Goal: Task Accomplishment & Management: Manage account settings

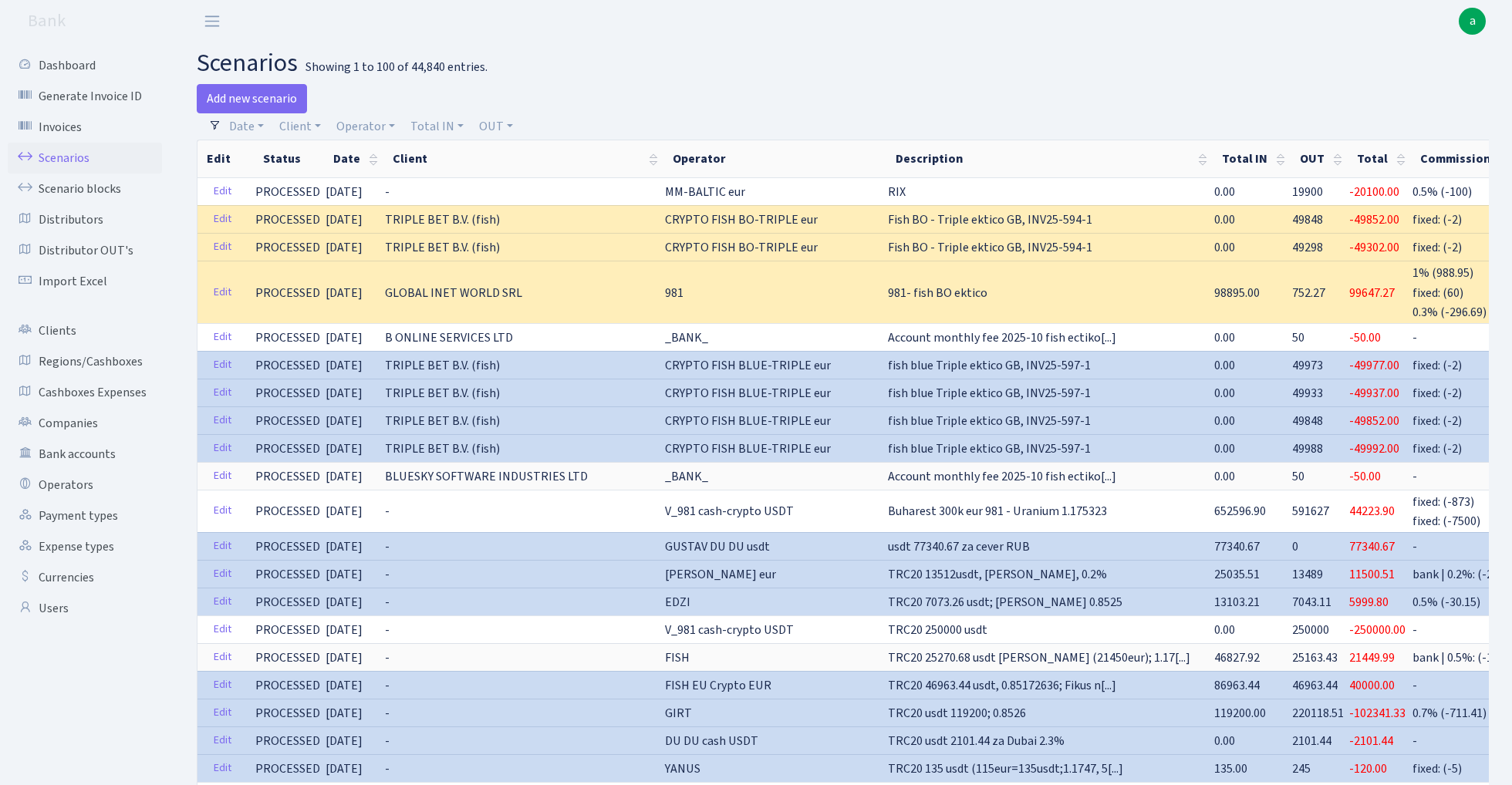
select select "100"
click at [358, 127] on link "Operator" at bounding box center [365, 126] width 71 height 26
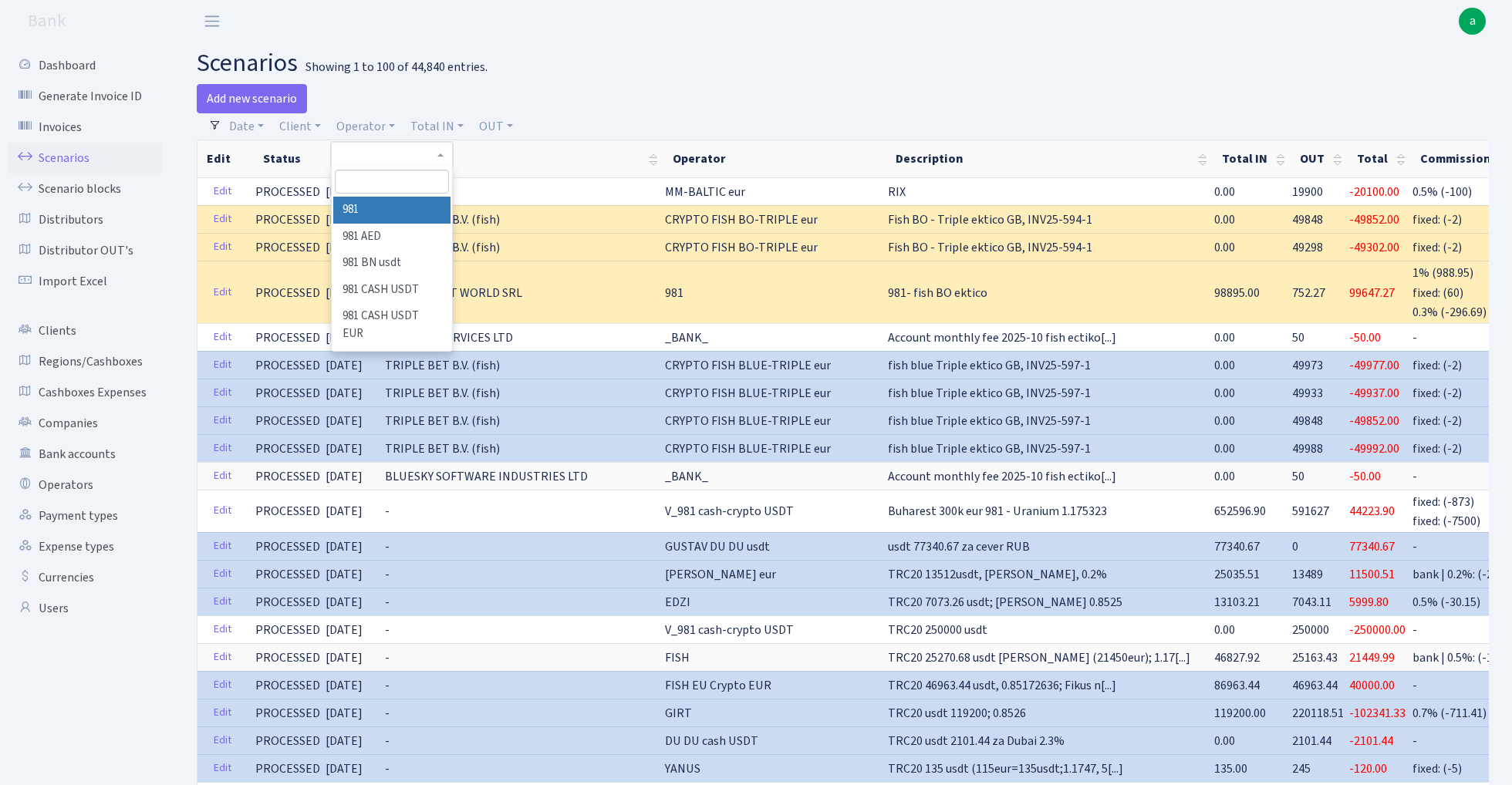
click at [361, 190] on input "search" at bounding box center [391, 181] width 114 height 24
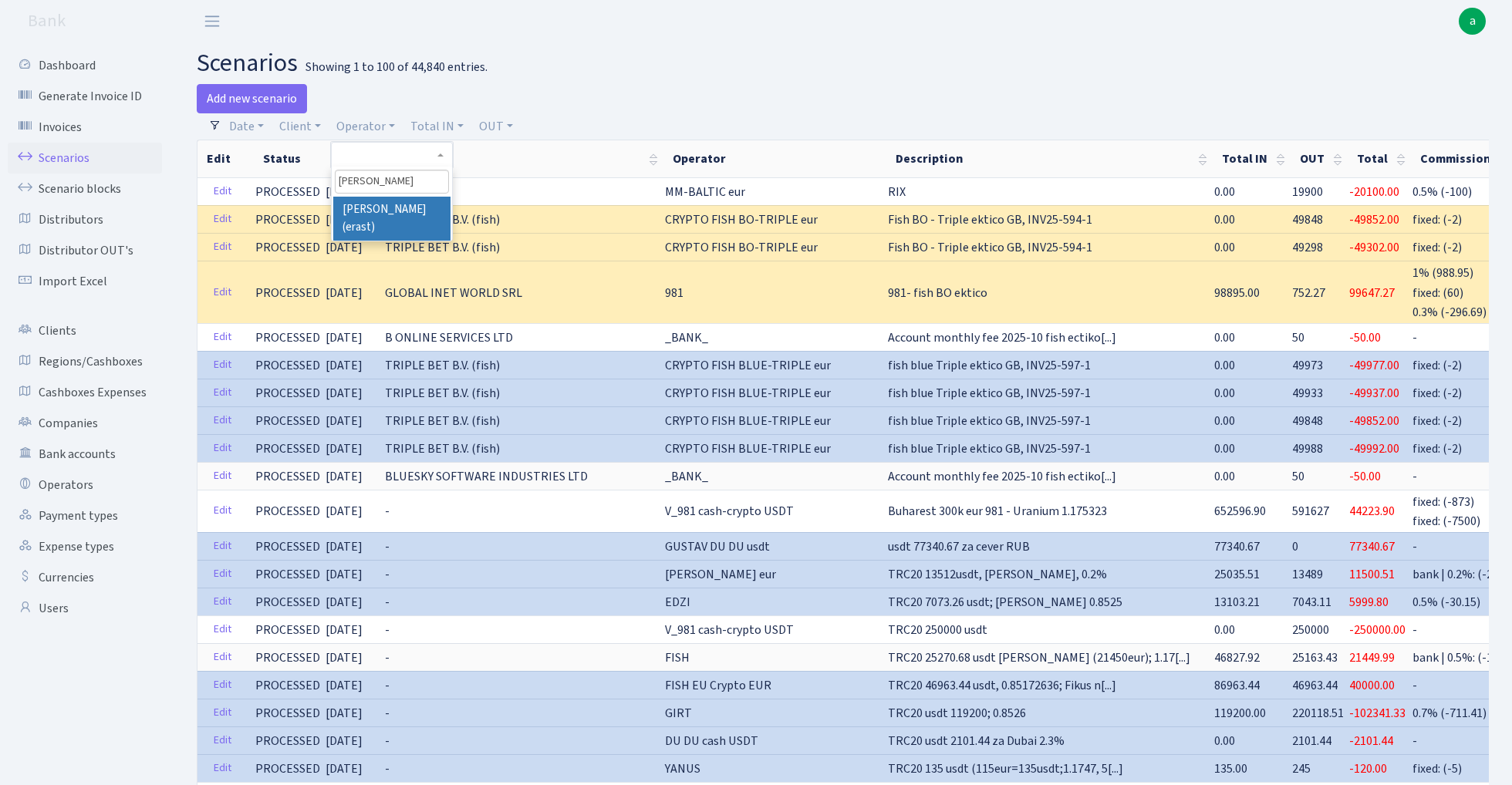
type input "erik"
click at [409, 210] on li "[PERSON_NAME] (erast)" at bounding box center [392, 218] width 117 height 44
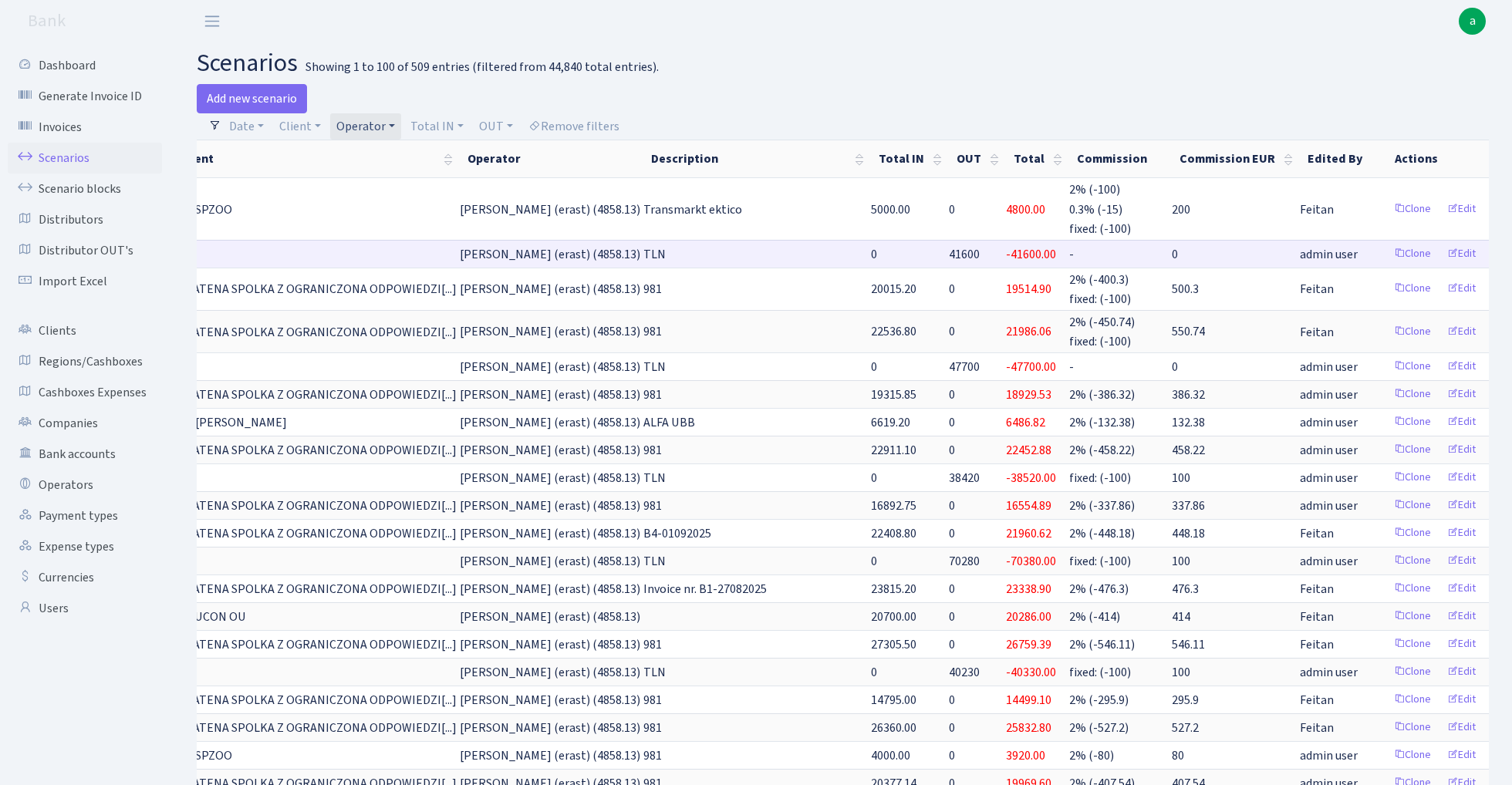
scroll to position [0, 213]
click at [1387, 254] on link "Clone" at bounding box center [1413, 254] width 51 height 24
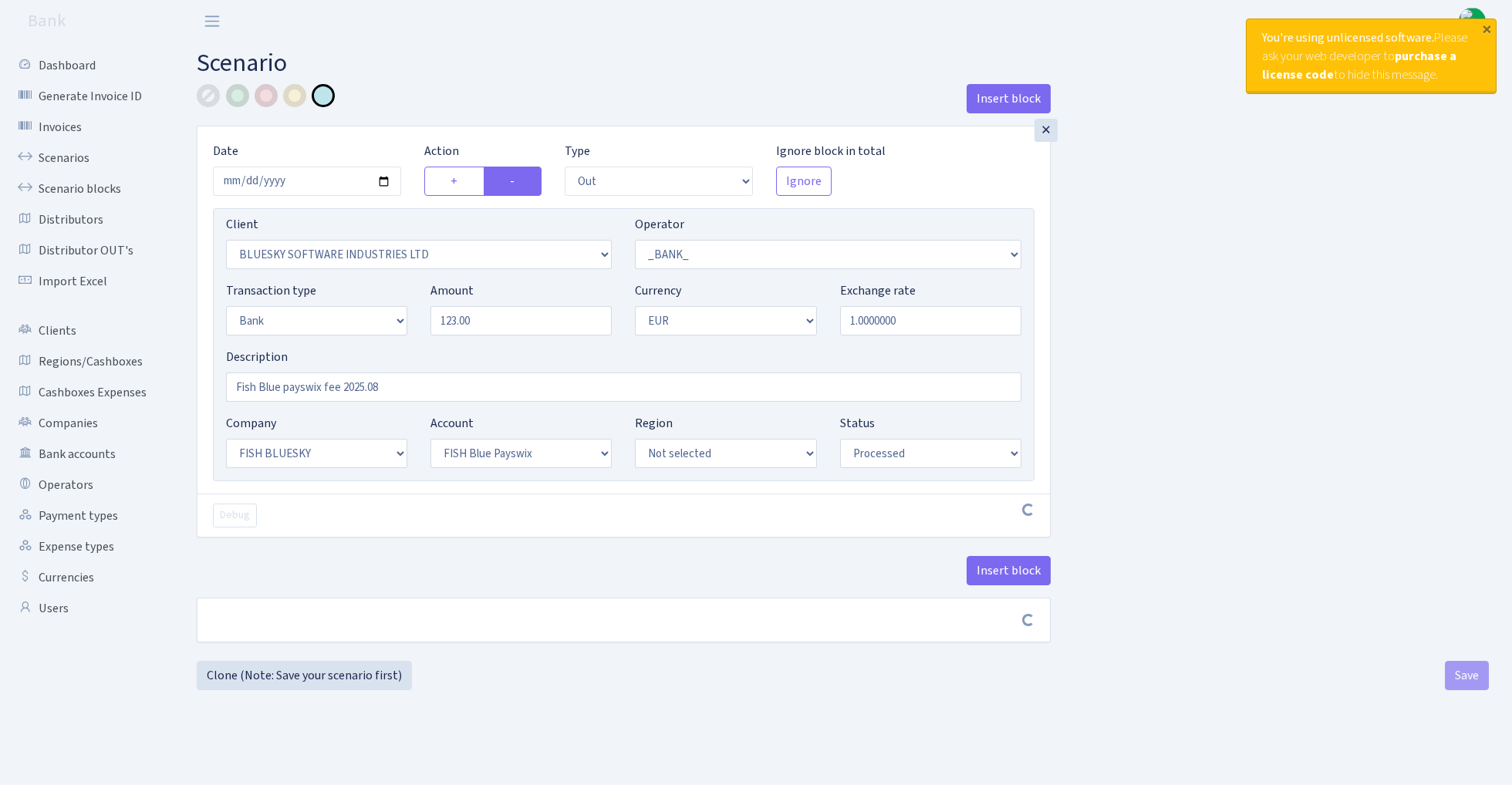
select select "out"
select select "2867"
select select "1"
select select "2"
select select "1"
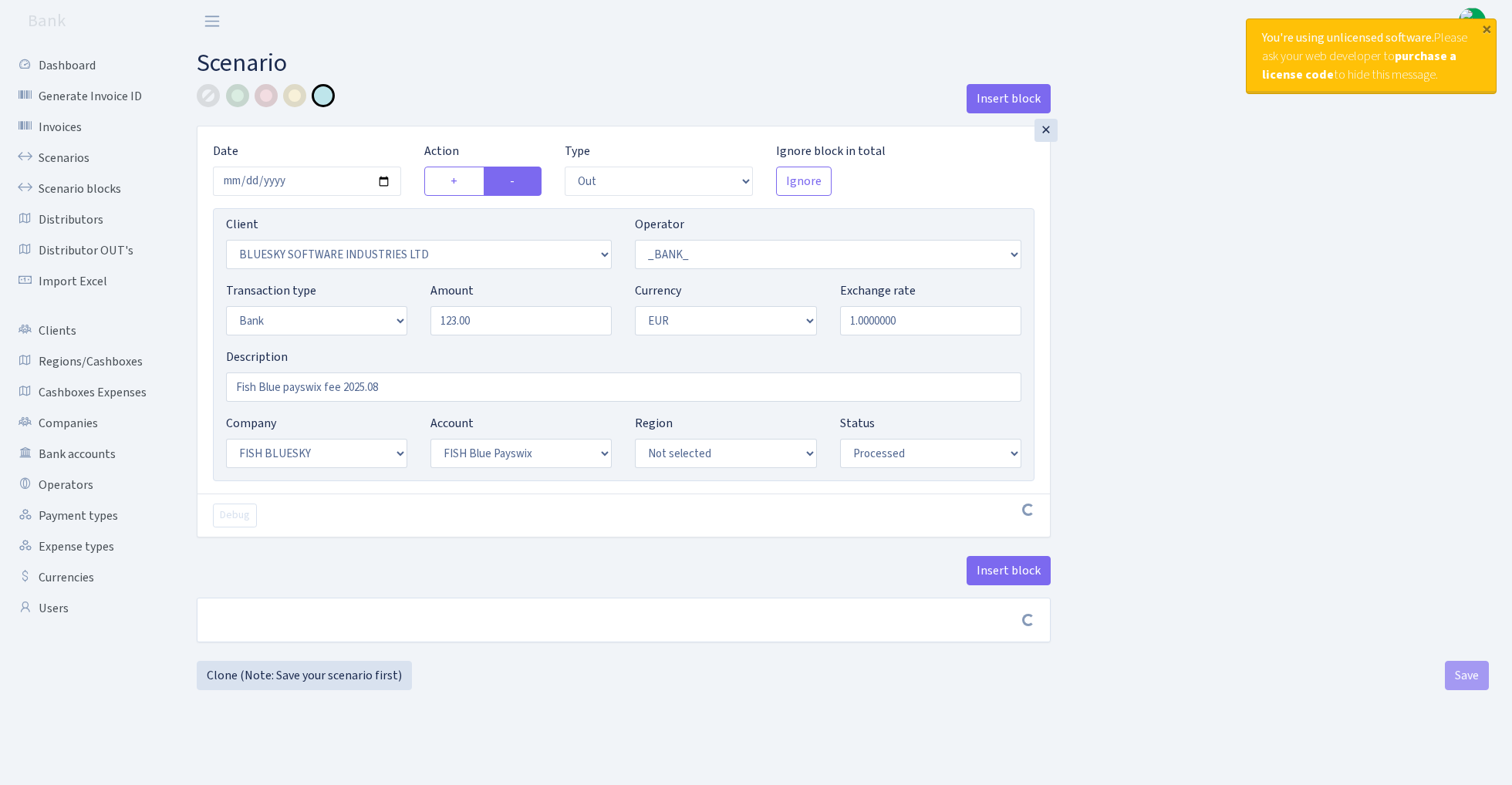
select select "23"
select select "69"
select select "processed"
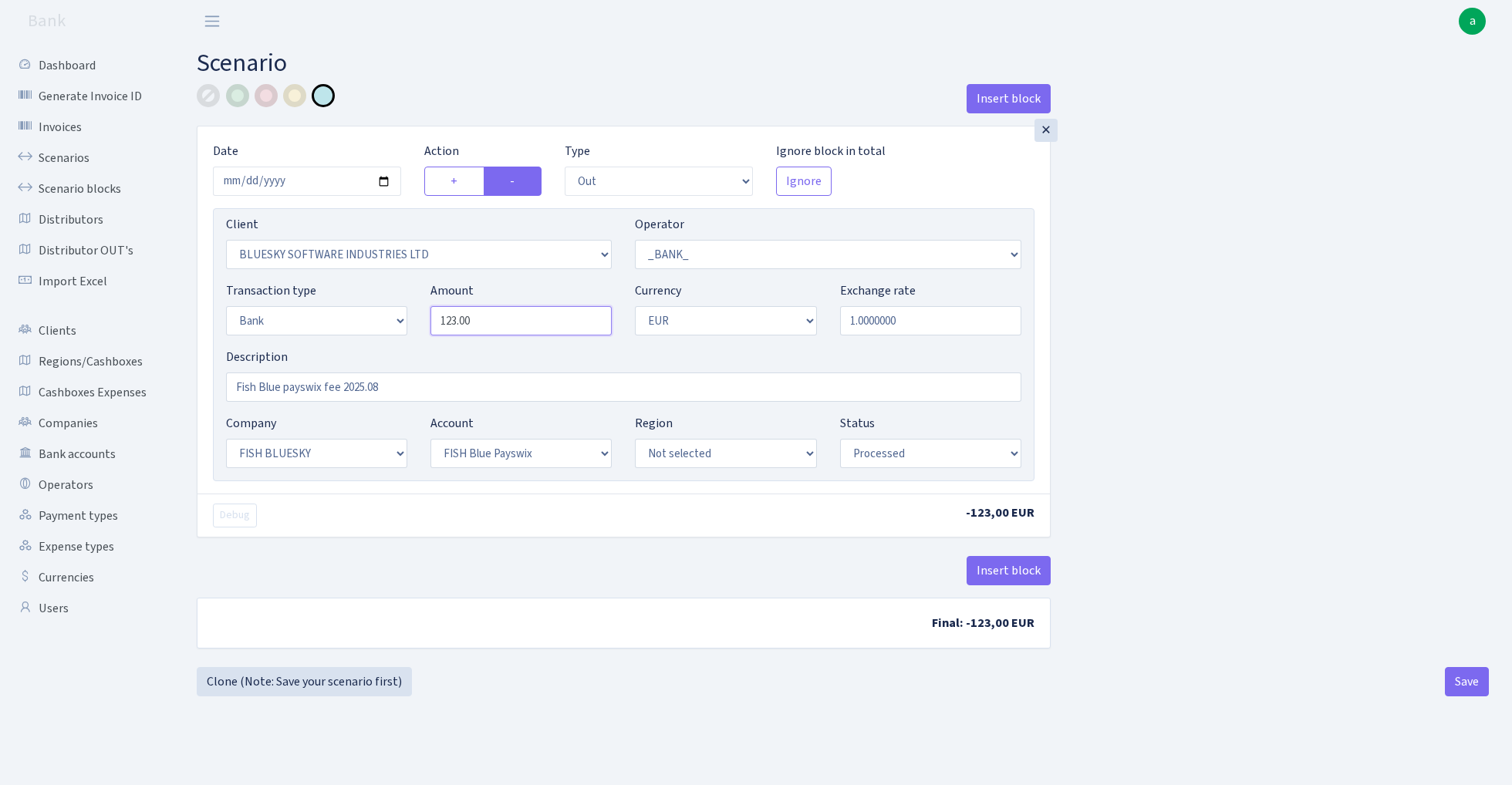
click at [497, 324] on input "123.00" at bounding box center [521, 321] width 181 height 29
type input "222.00"
click at [1262, 322] on div "Insert block × Date 2025-08-31 Action + - Type --- In Out Commission Field requ…" at bounding box center [843, 375] width 1315 height 583
click at [1462, 692] on button "Save" at bounding box center [1466, 682] width 44 height 29
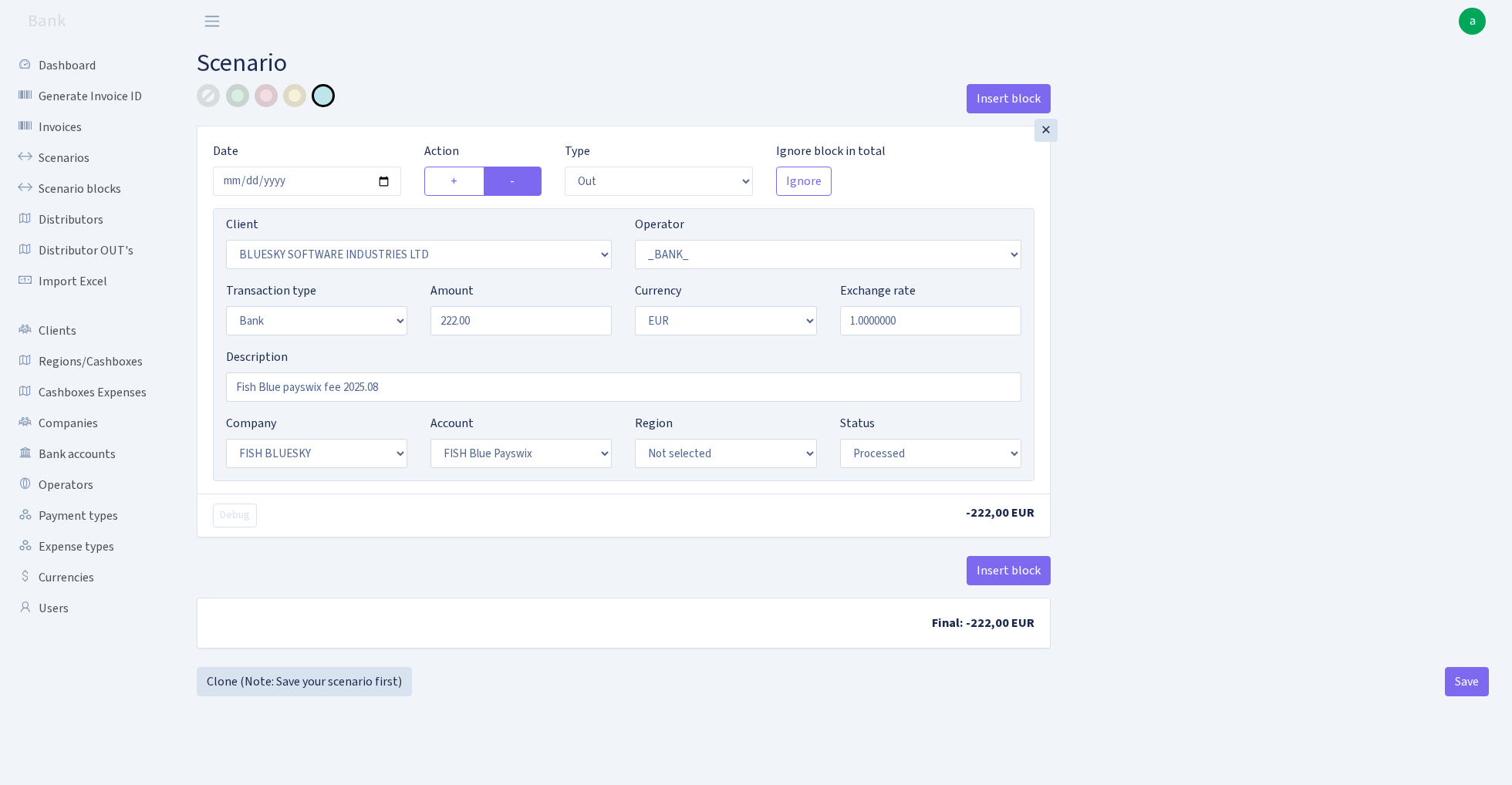
select select "out"
select select "2867"
select select "1"
select select "2"
select select "1"
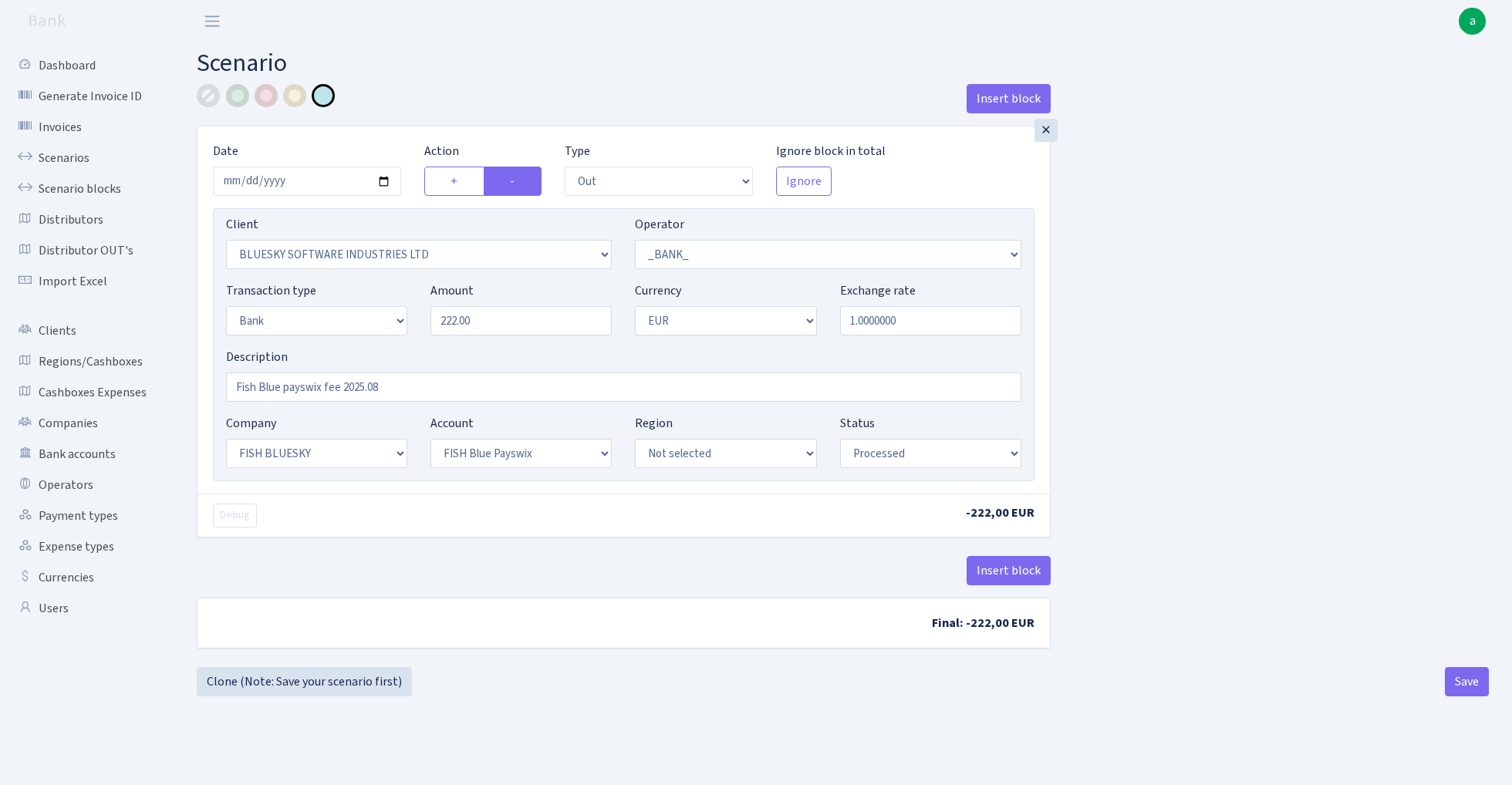
select select "23"
select select "69"
select select "processed"
click at [91, 187] on link "Scenario blocks" at bounding box center [85, 189] width 155 height 31
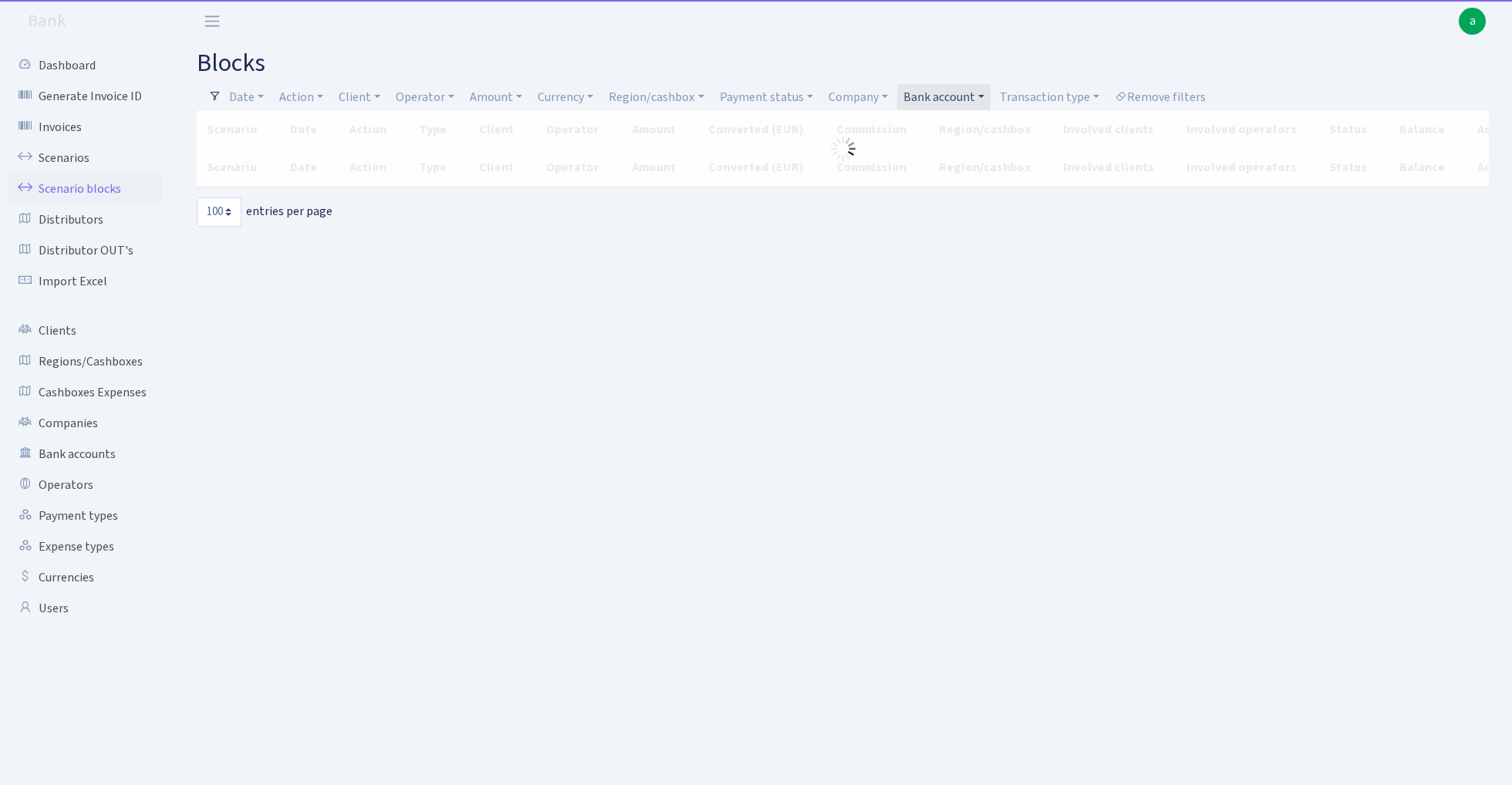
select select "100"
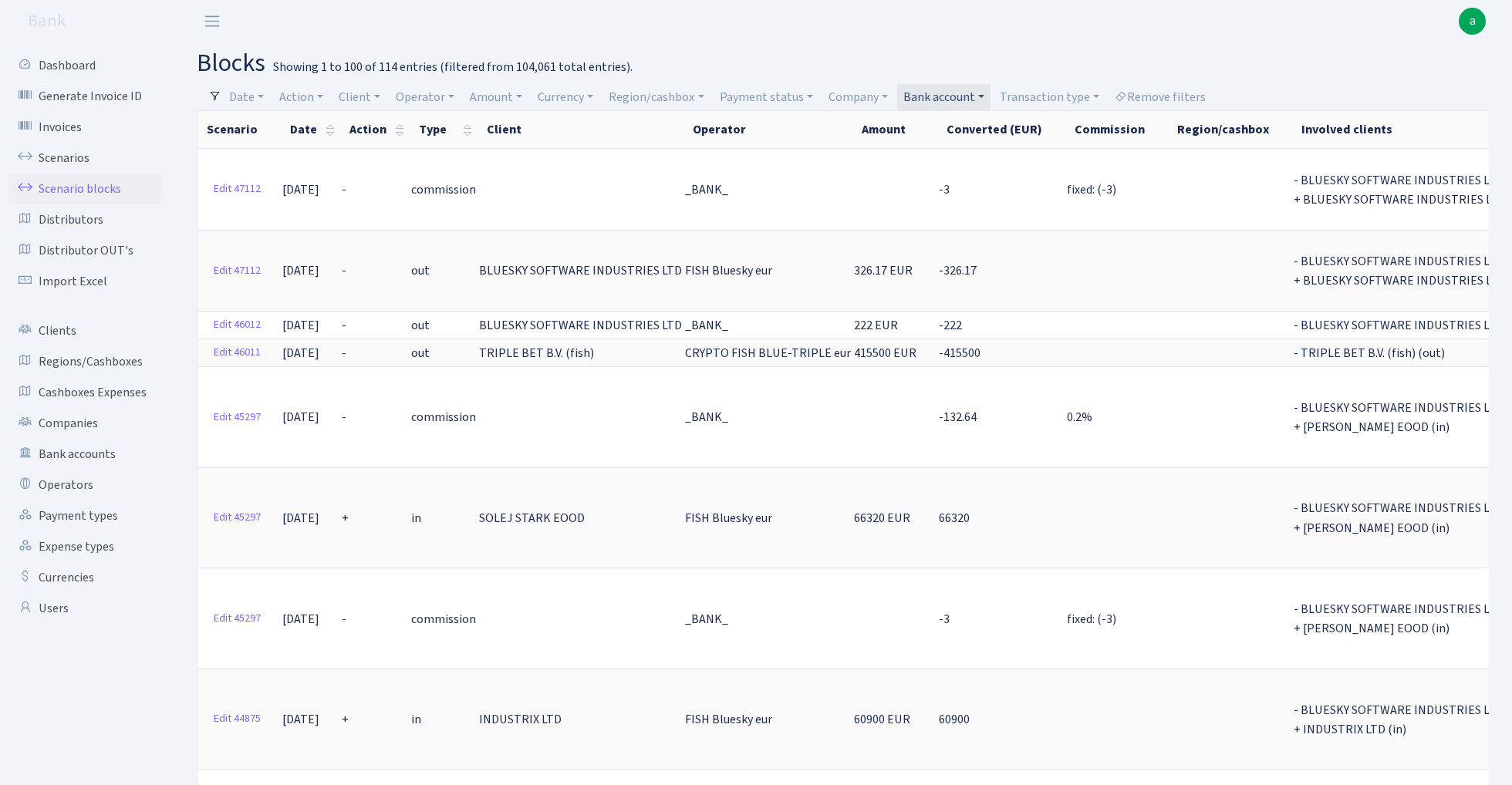
click at [954, 95] on link "Bank account" at bounding box center [944, 96] width 93 height 26
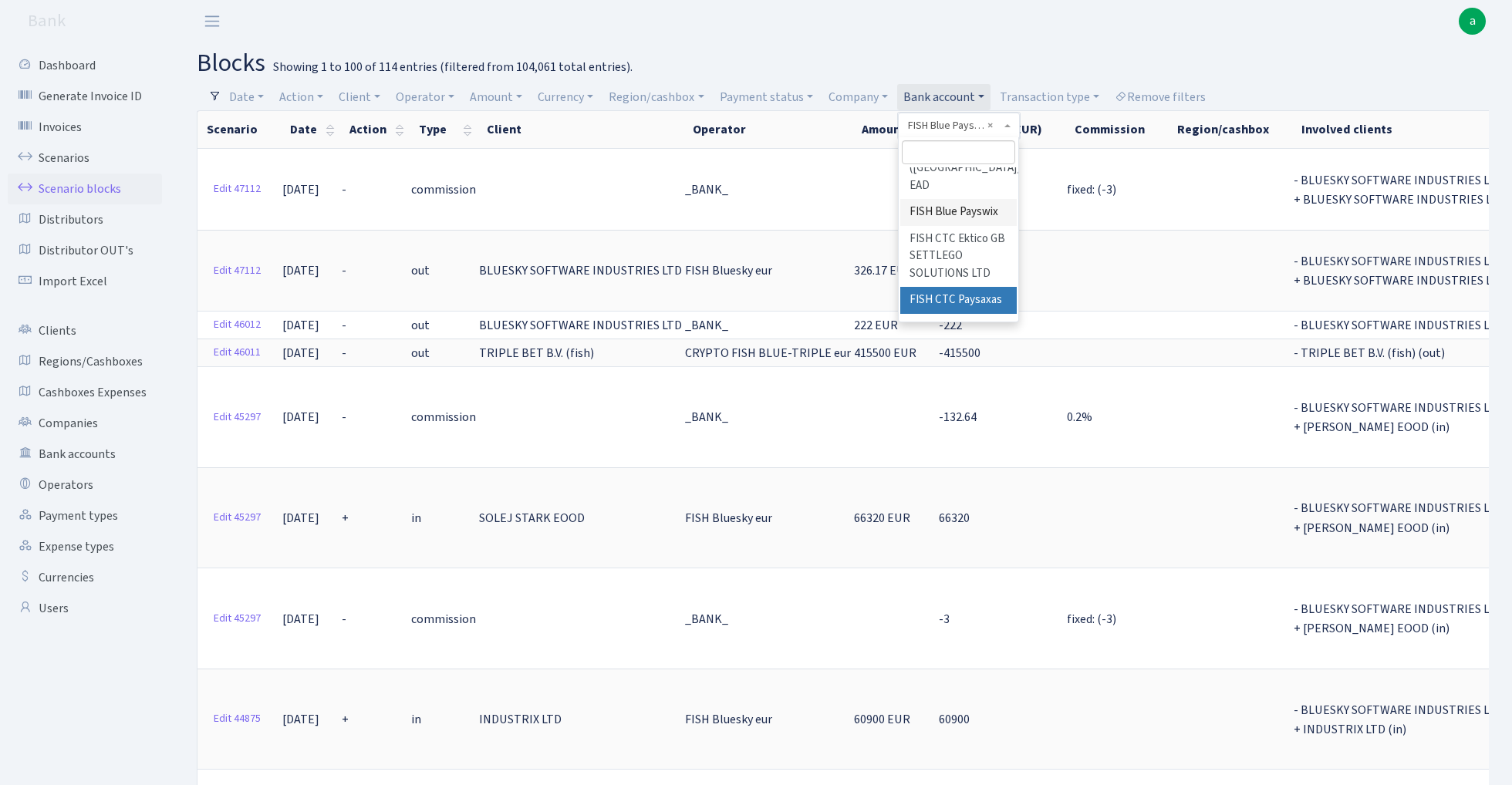
scroll to position [806, 0]
click at [970, 355] on li "Fish Blue TeslaPay UAB" at bounding box center [958, 376] width 117 height 44
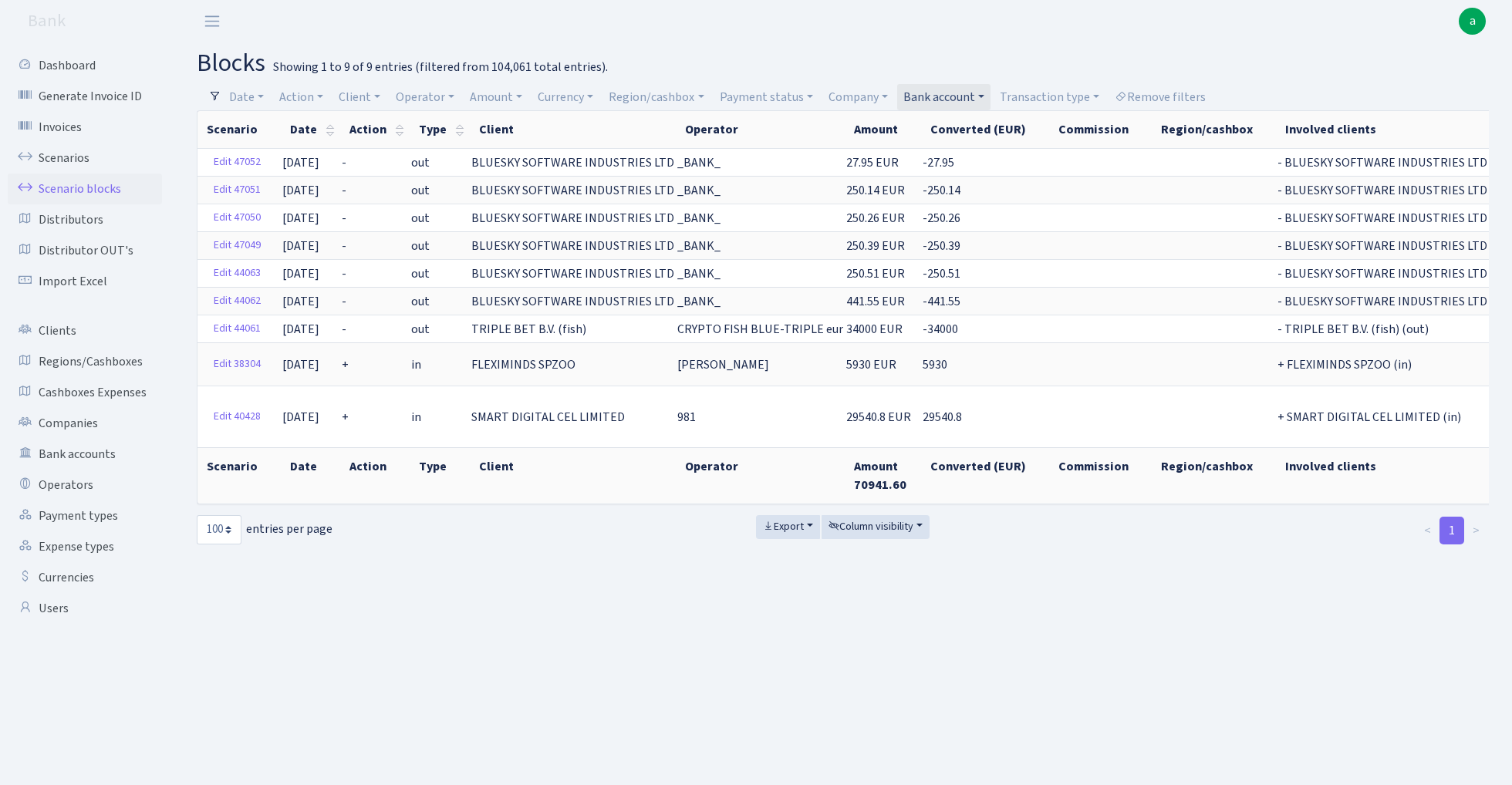
click at [954, 93] on link "Bank account" at bounding box center [944, 96] width 93 height 26
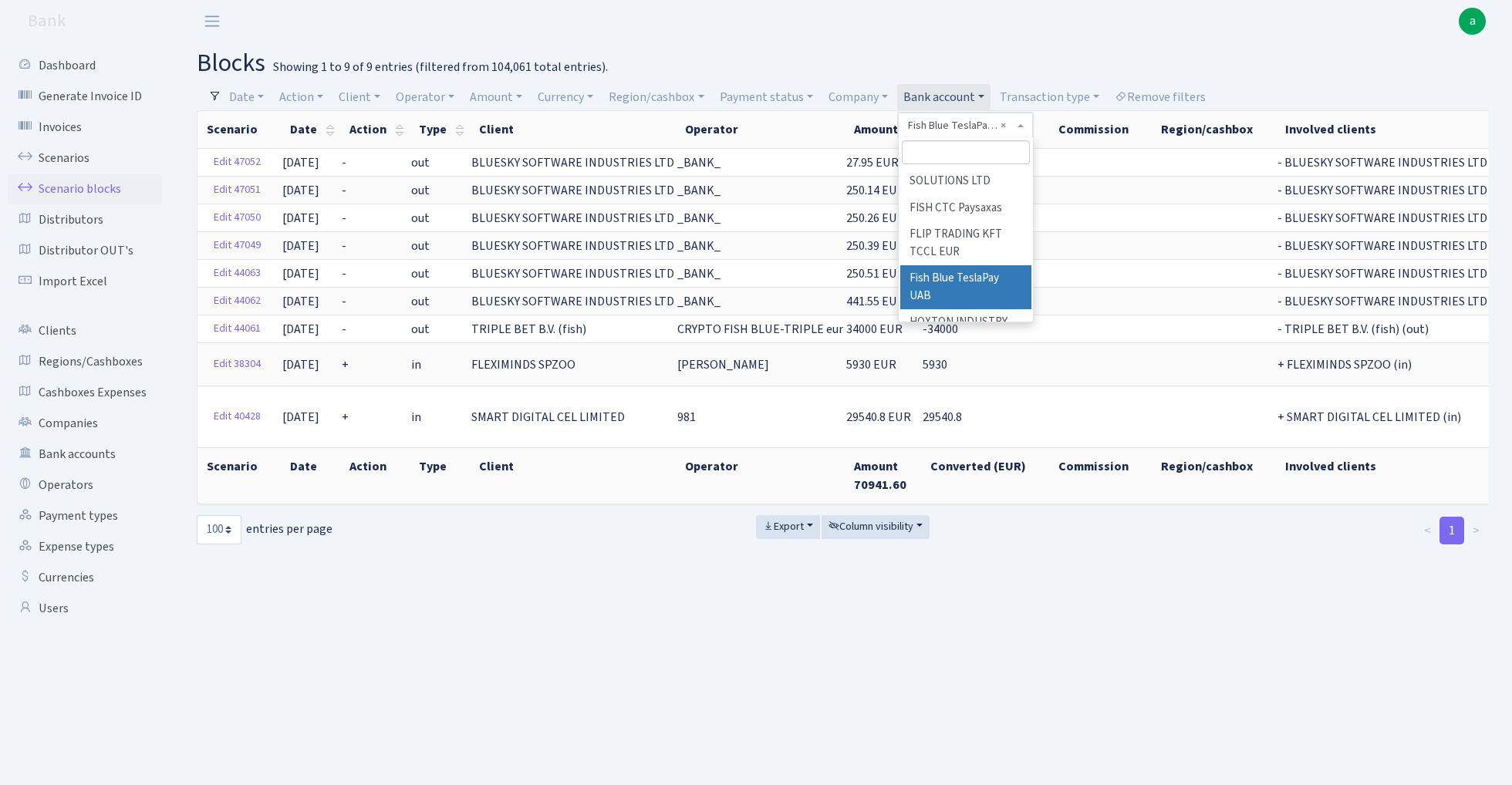
click at [964, 17] on header "Bank a My Account Logout" at bounding box center [756, 21] width 1512 height 43
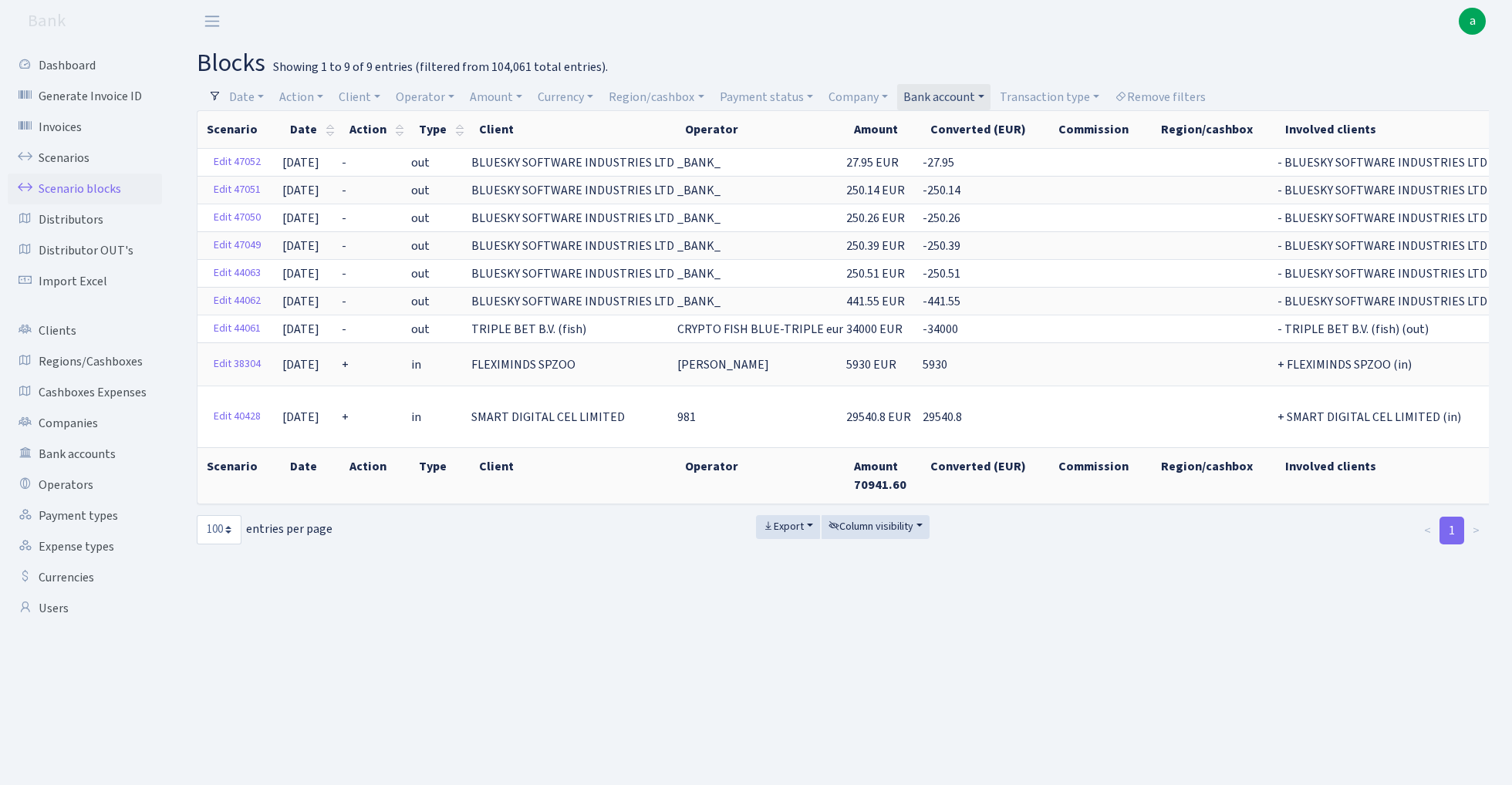
click at [954, 91] on link "Bank account" at bounding box center [944, 96] width 93 height 26
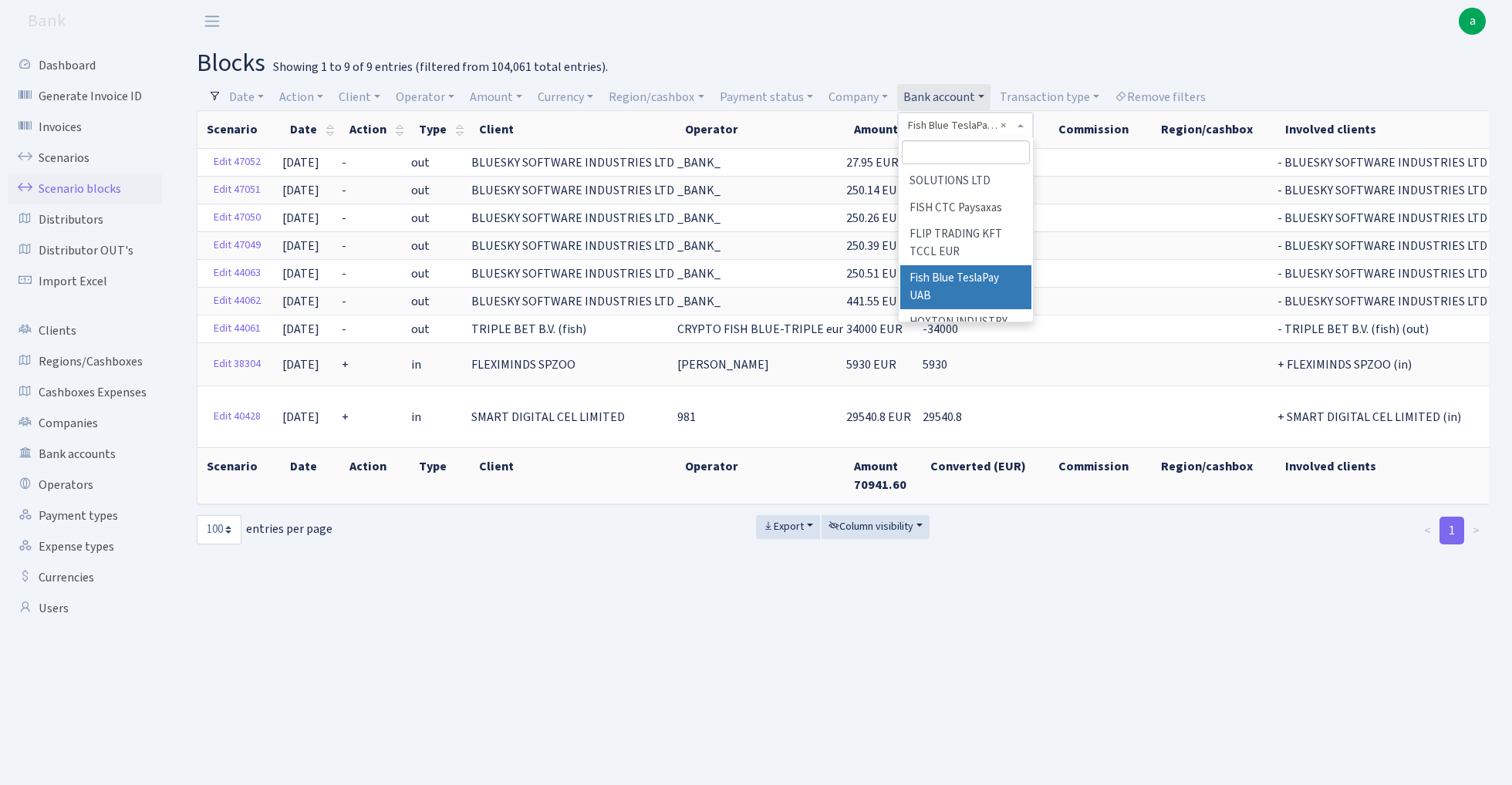
click at [954, 152] on input "search" at bounding box center [966, 152] width 128 height 24
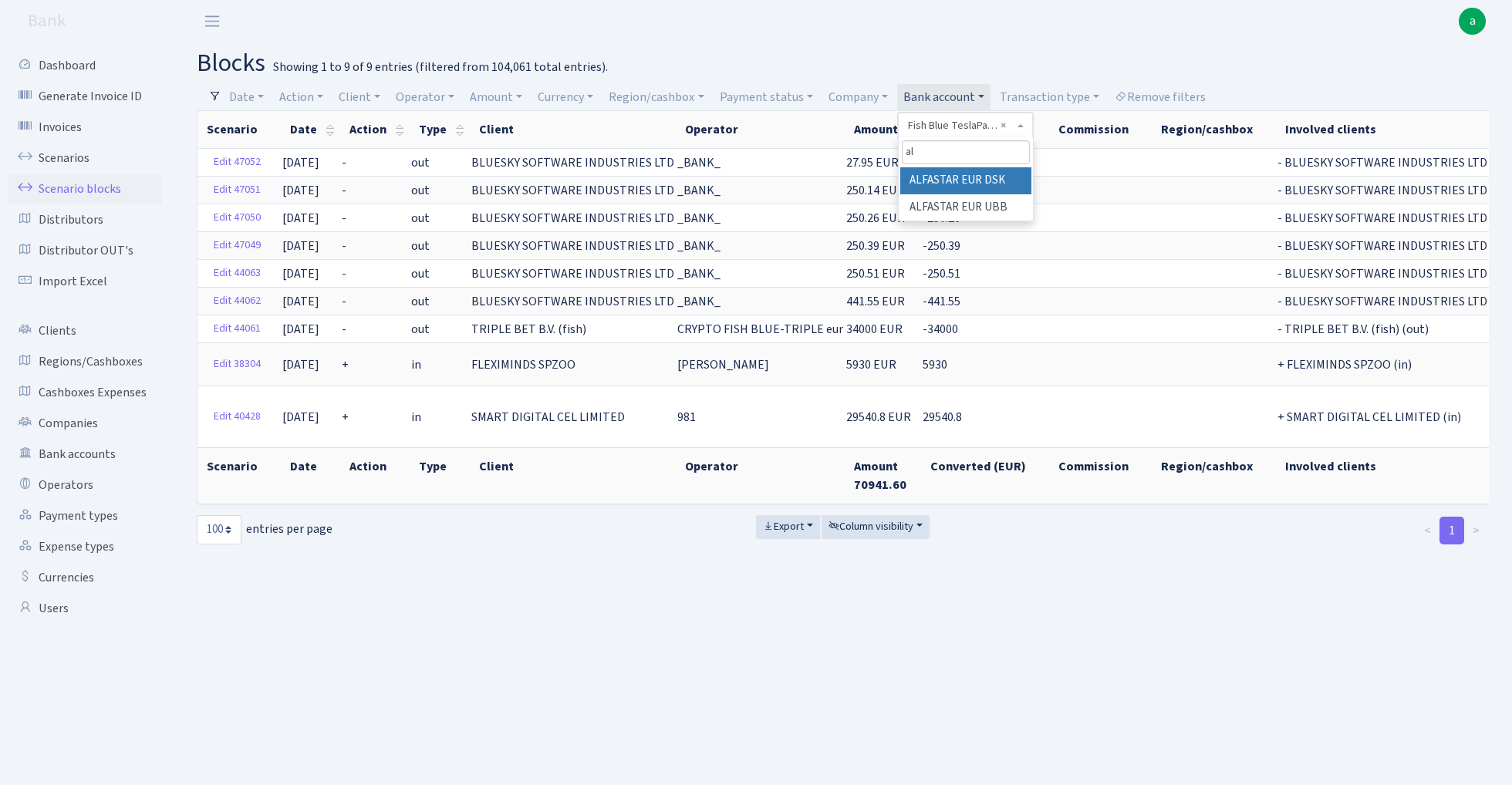
scroll to position [0, 0]
type input "alfa"
click at [977, 205] on li "ALFASTAR EUR UBB" at bounding box center [965, 208] width 131 height 27
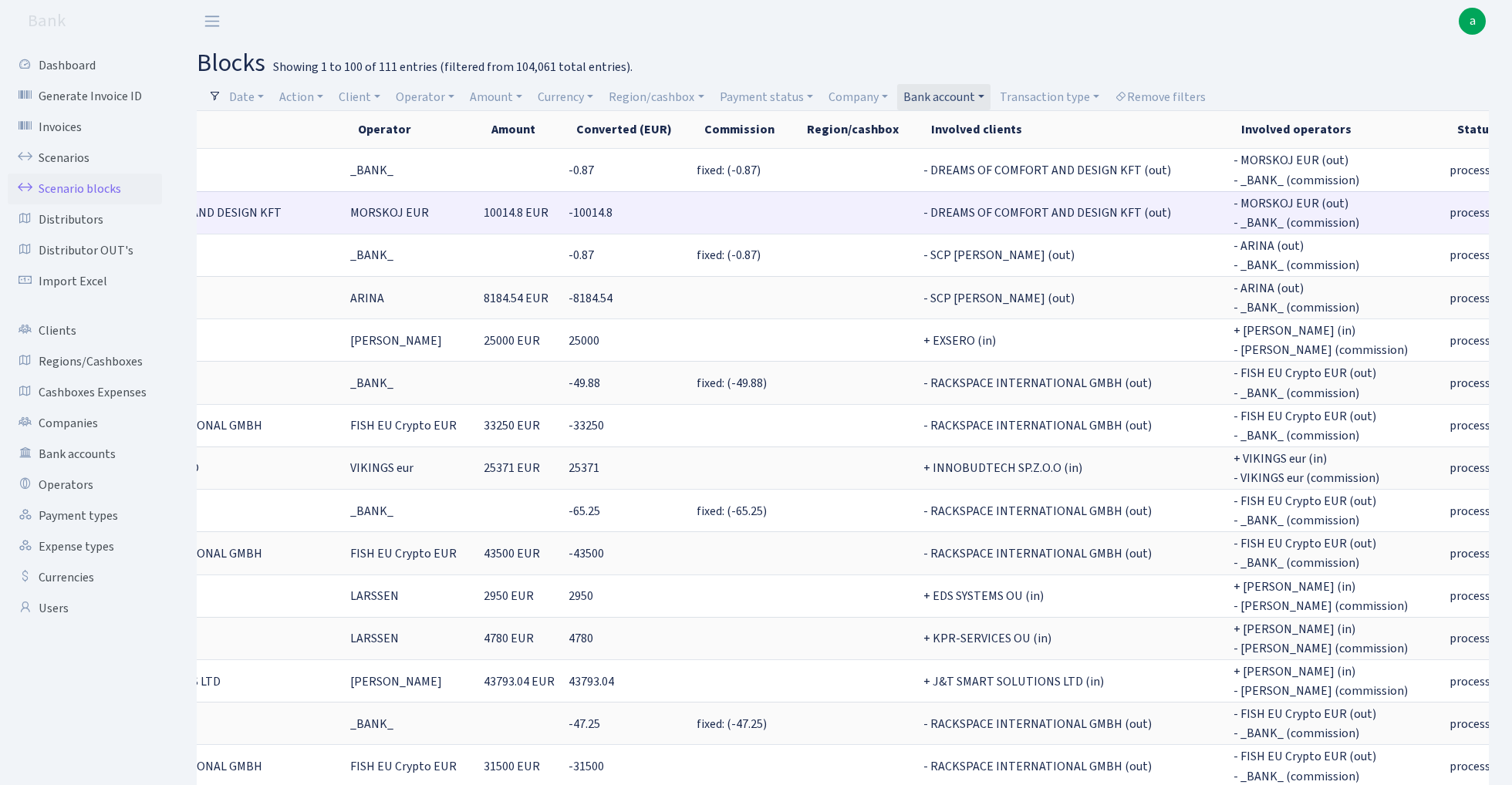
scroll to position [0, 408]
click at [945, 96] on link "Bank account" at bounding box center [944, 96] width 93 height 26
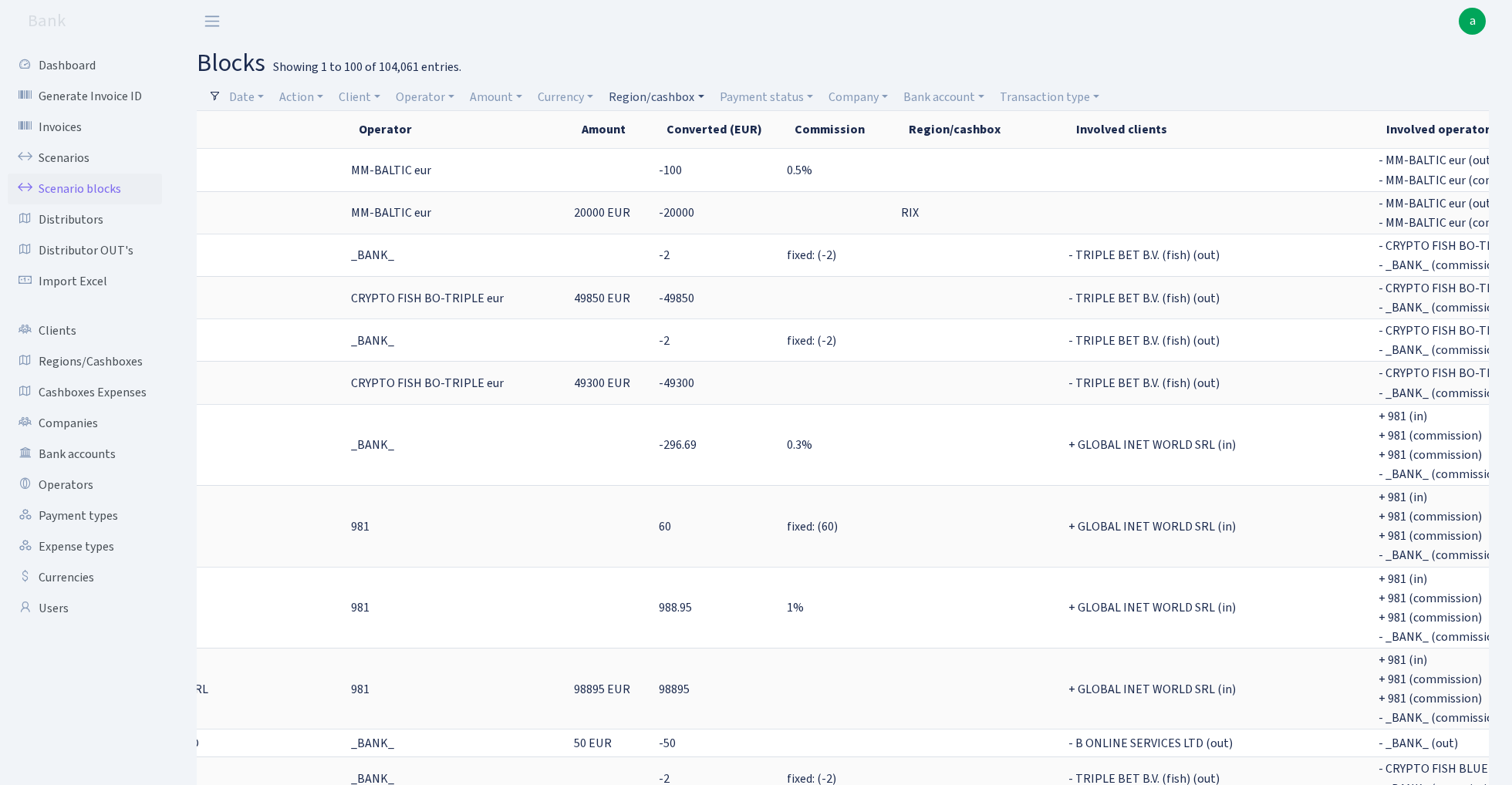
click at [650, 96] on link "Region/cashbox" at bounding box center [656, 96] width 107 height 26
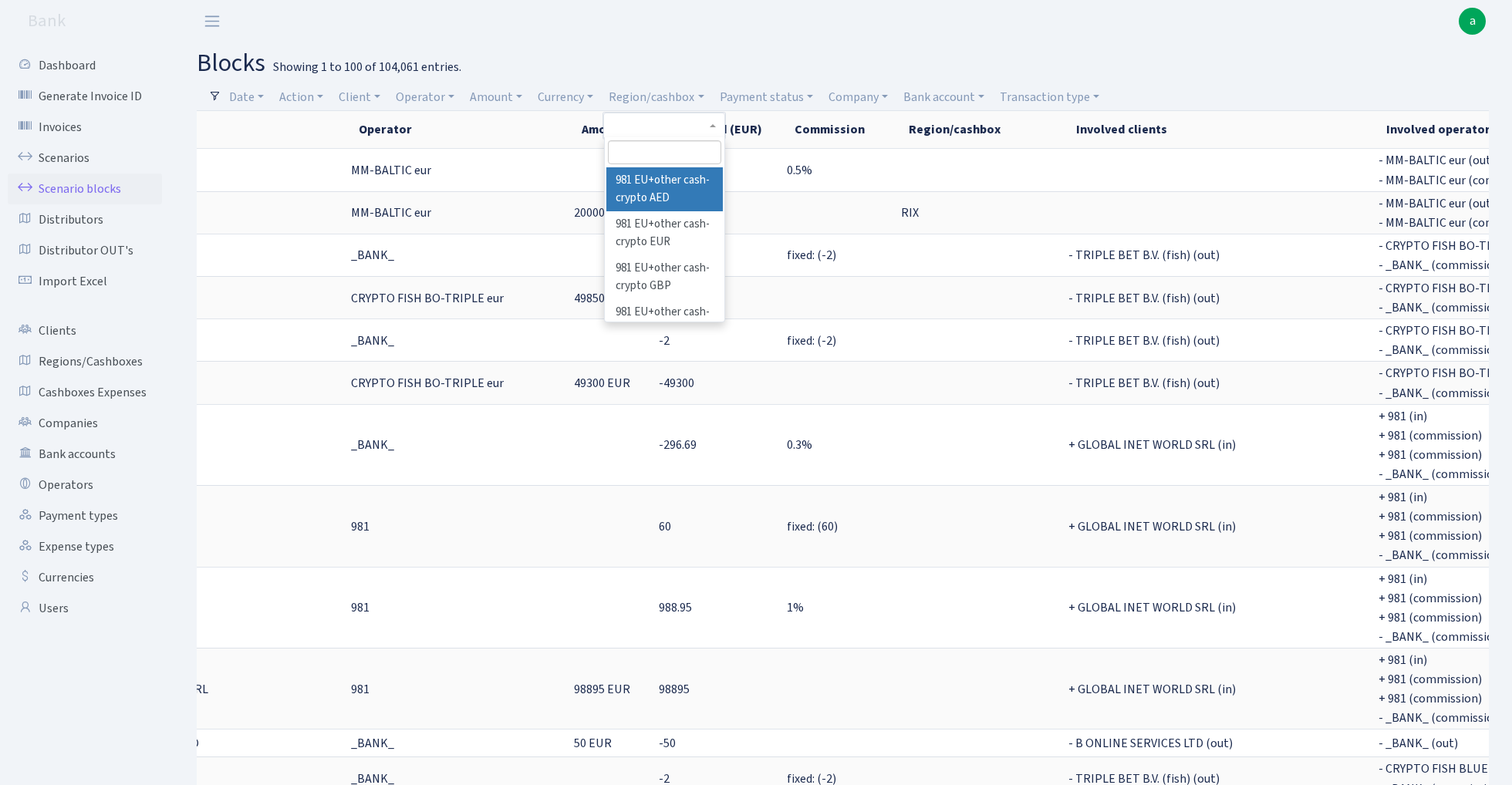
click at [654, 153] on input "search" at bounding box center [665, 152] width 114 height 24
type input "tl"
click at [650, 184] on li "TLN" at bounding box center [665, 181] width 117 height 27
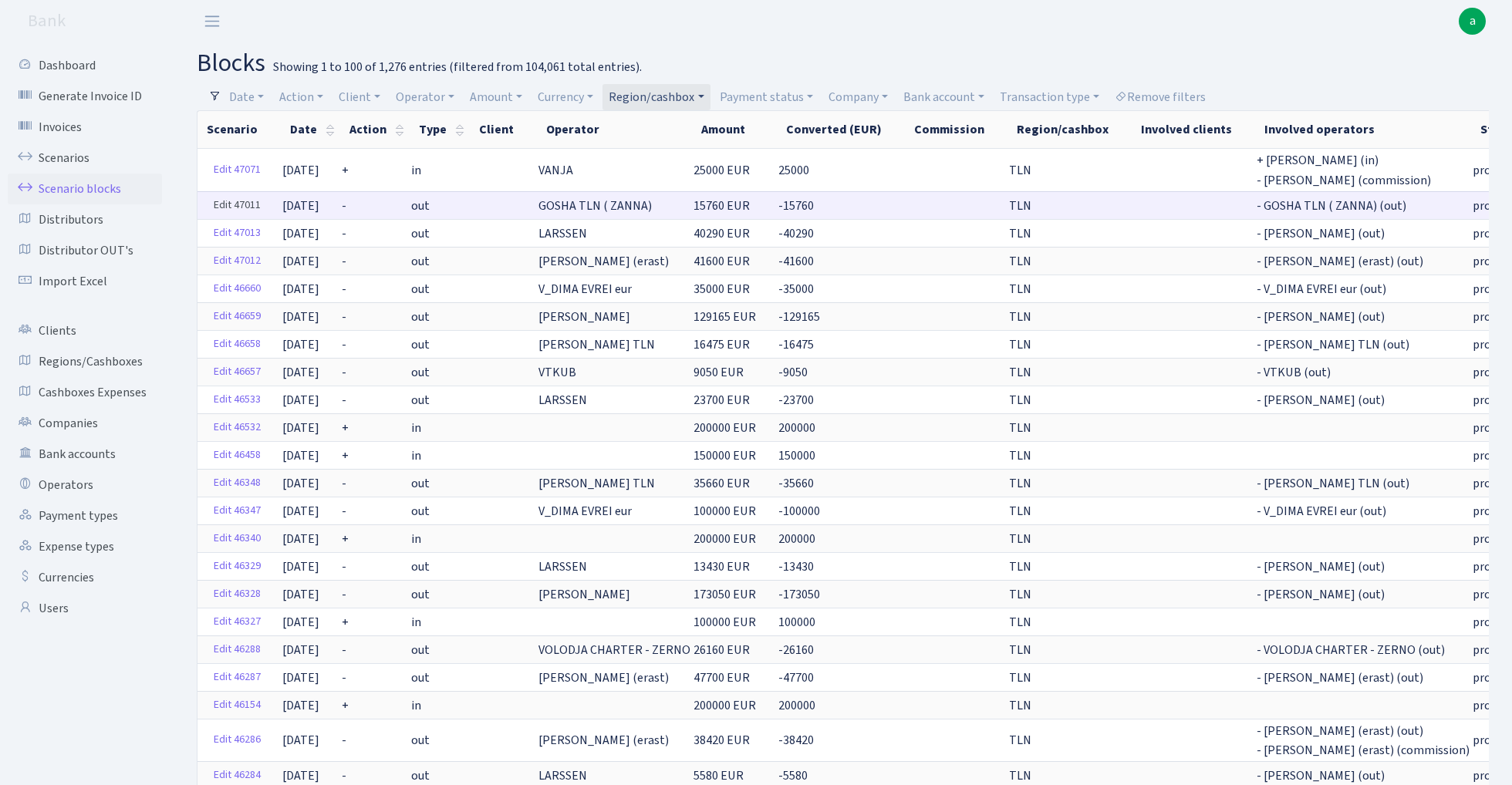
click at [245, 198] on link "Edit 47011" at bounding box center [237, 205] width 61 height 24
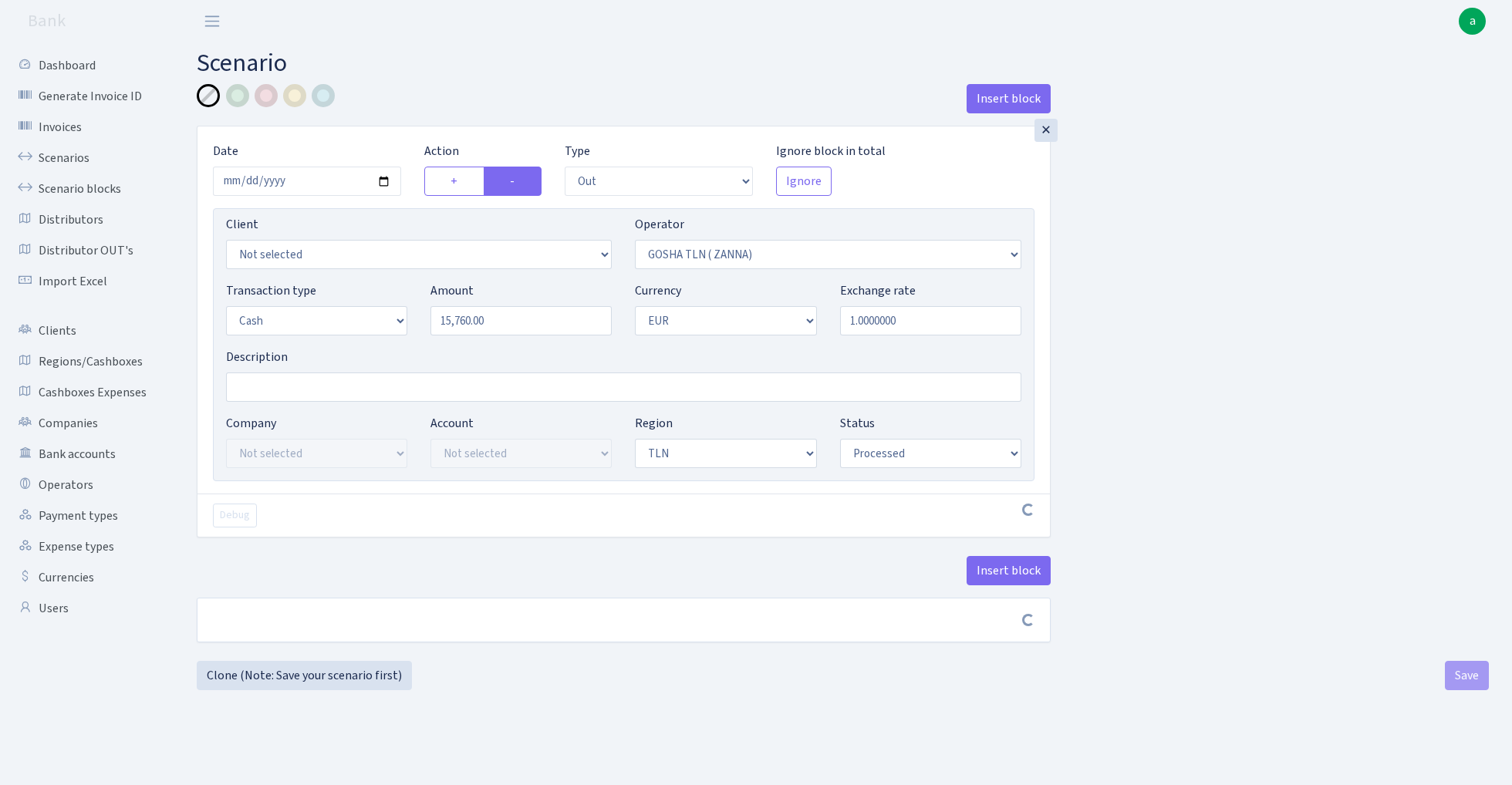
select select "out"
select select "134"
select select "1"
select select "2"
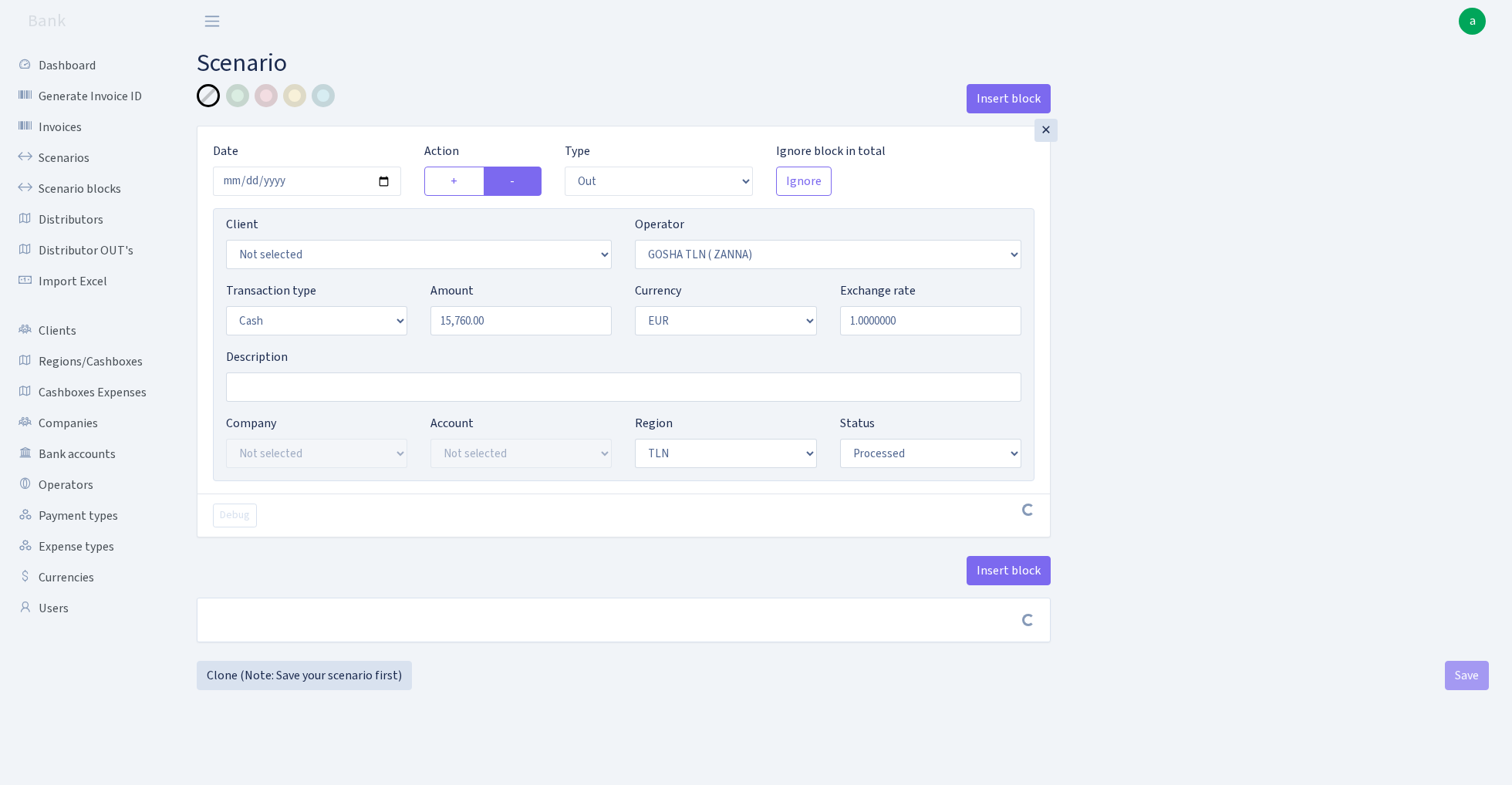
select select "processed"
click at [285, 393] on input "Description" at bounding box center [624, 387] width 796 height 29
type input "TLN"
click at [311, 185] on input "2025-09-29" at bounding box center [306, 181] width 188 height 29
type input "[DATE]"
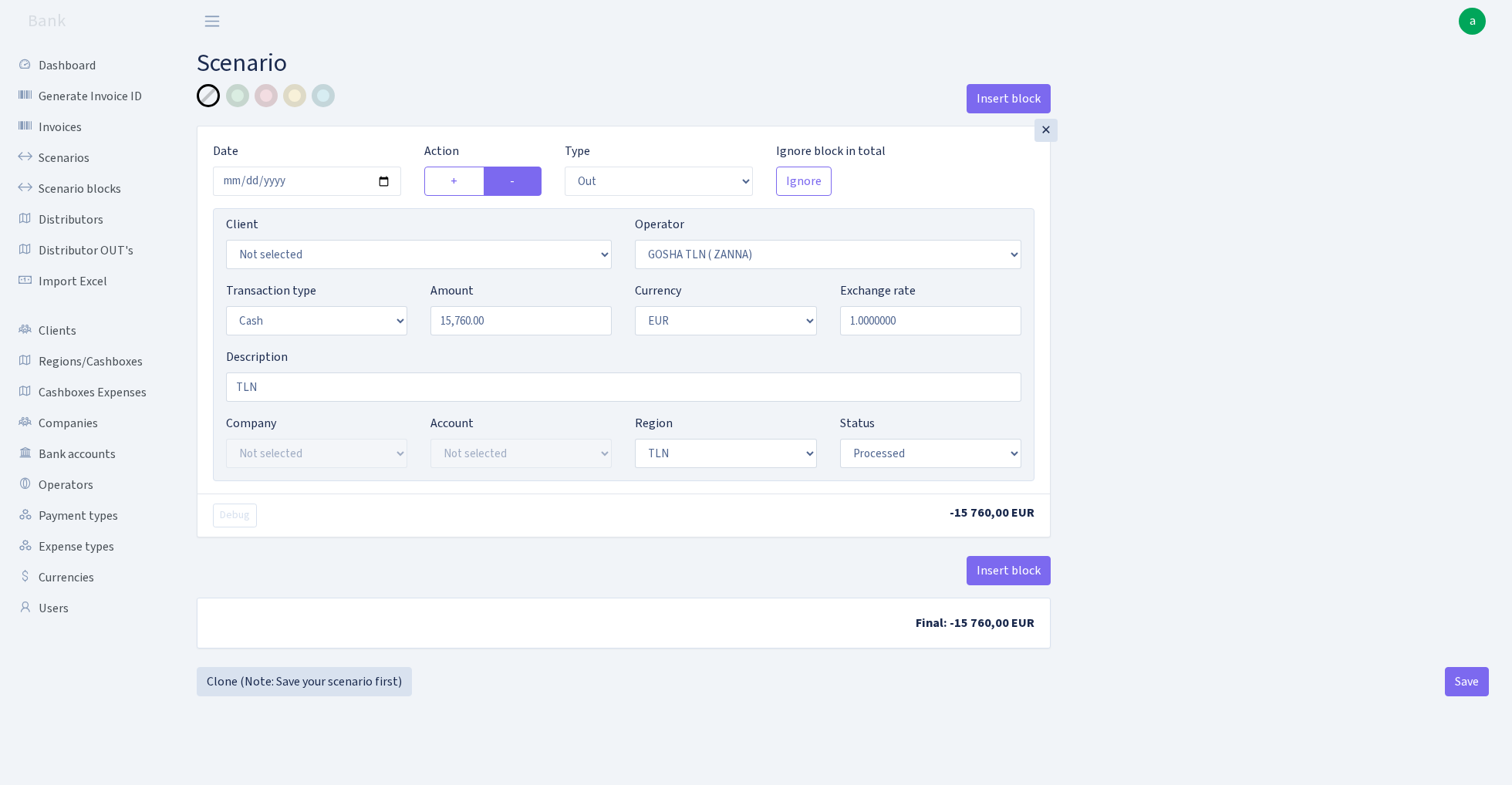
click at [449, 136] on div "× Date 2025-09-27 Action + - Type --- In Out Commission Field required. Ignore …" at bounding box center [624, 309] width 852 height 367
click at [1466, 684] on button "Save" at bounding box center [1466, 682] width 44 height 29
select select "out"
select select "134"
select select "1"
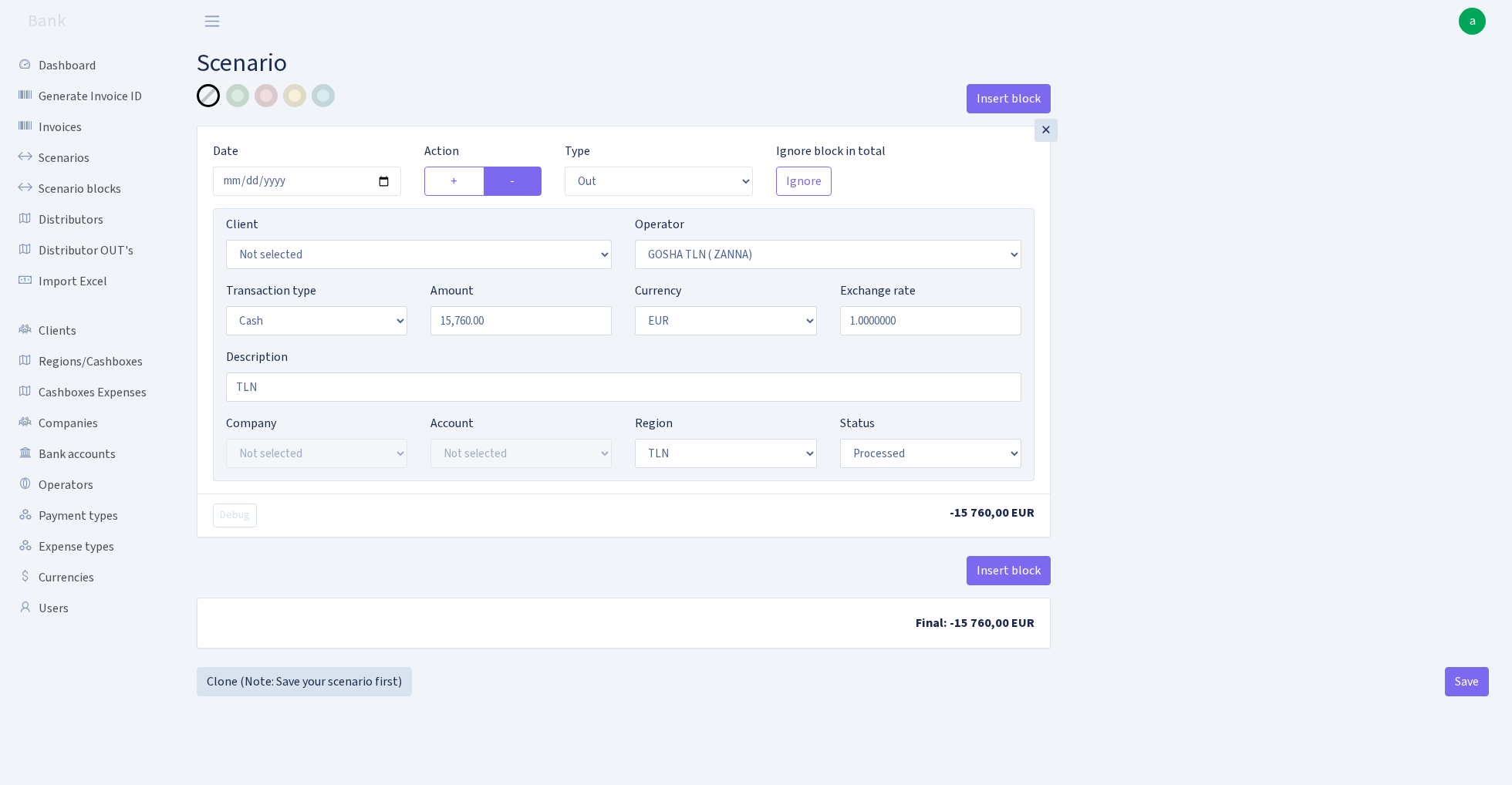
select select "1"
select select "2"
select select "processed"
click at [93, 189] on link "Scenario blocks" at bounding box center [85, 189] width 155 height 31
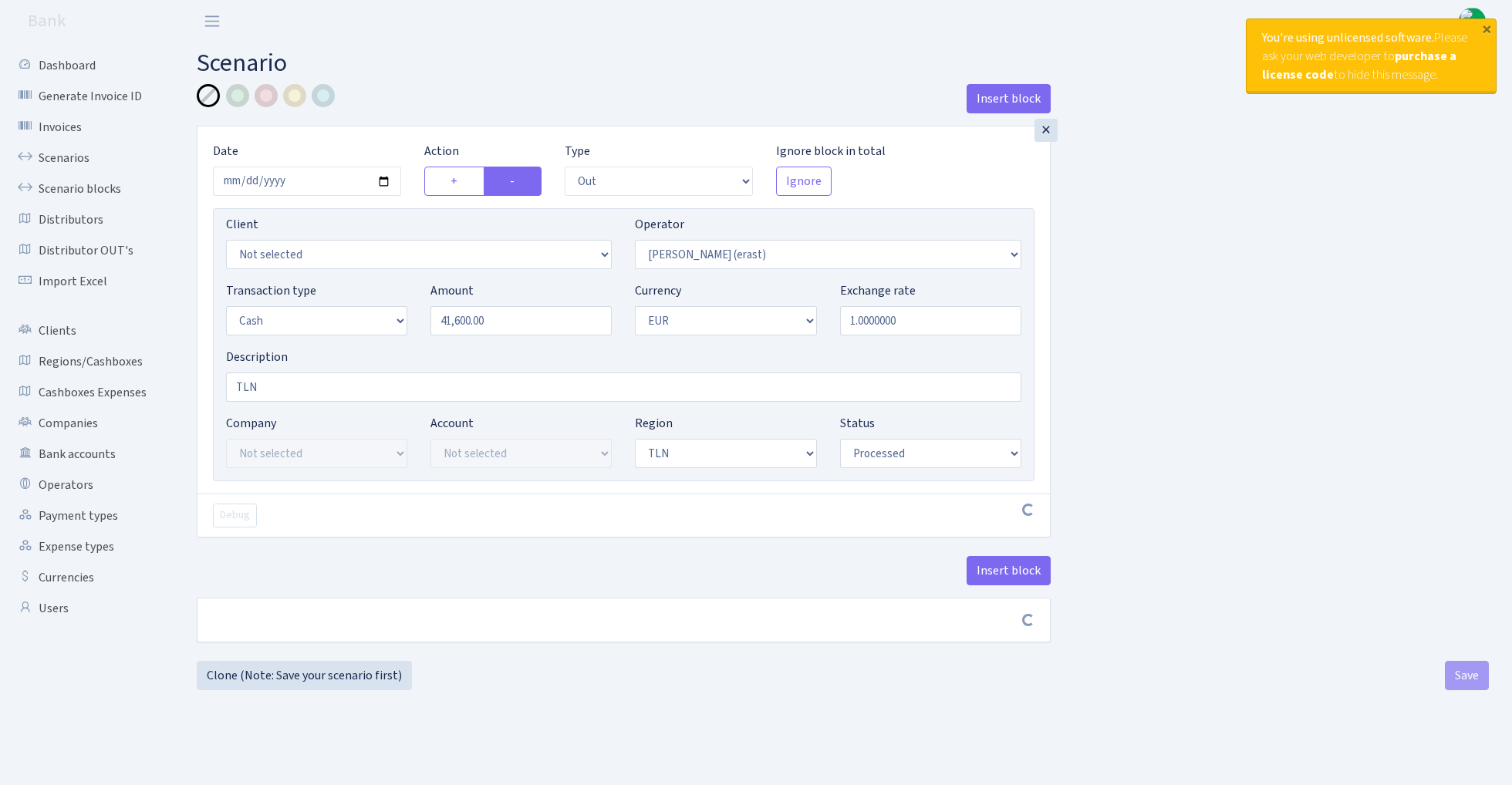
select select "out"
select select "155"
select select "1"
select select "2"
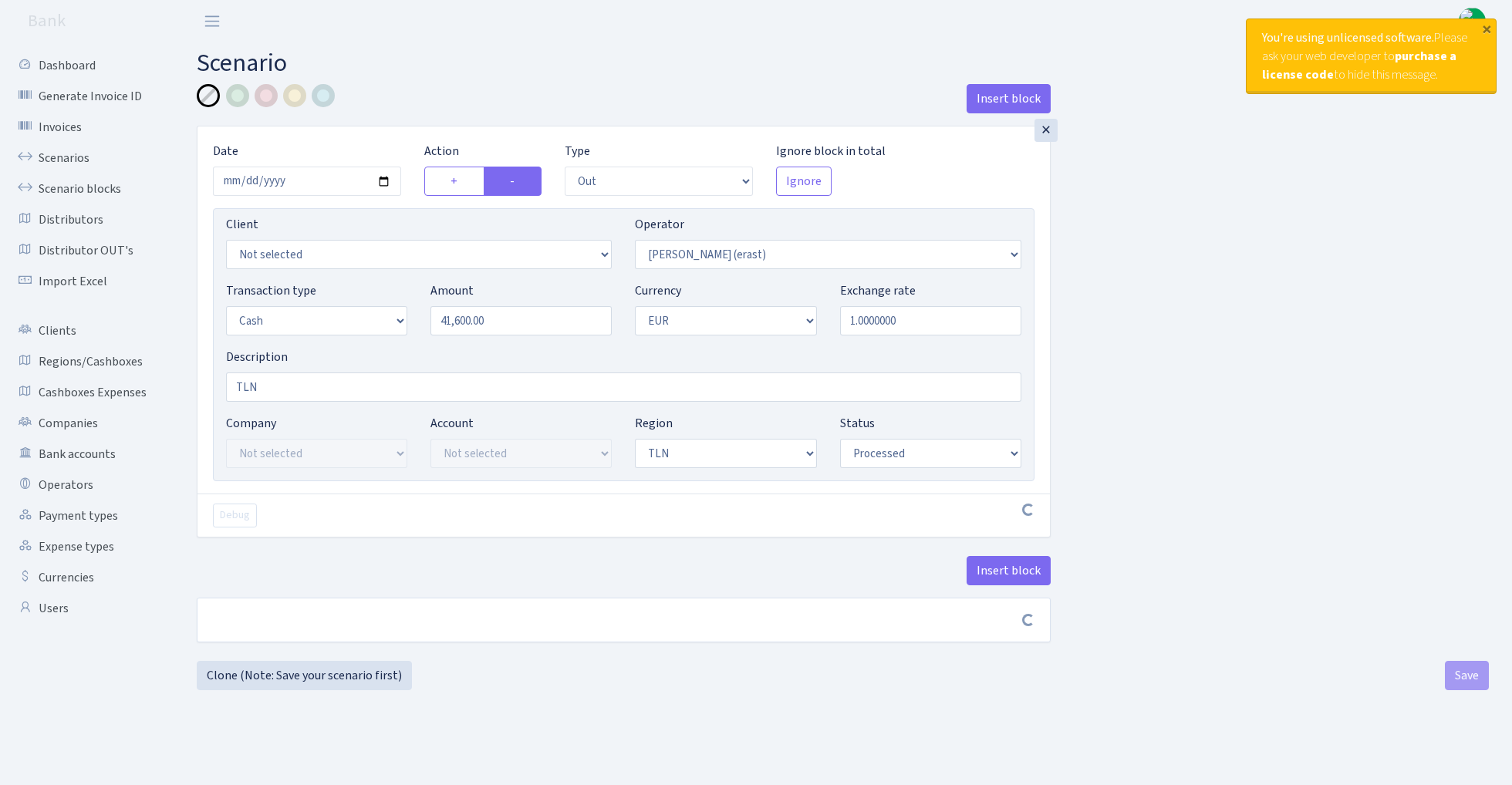
select select "processed"
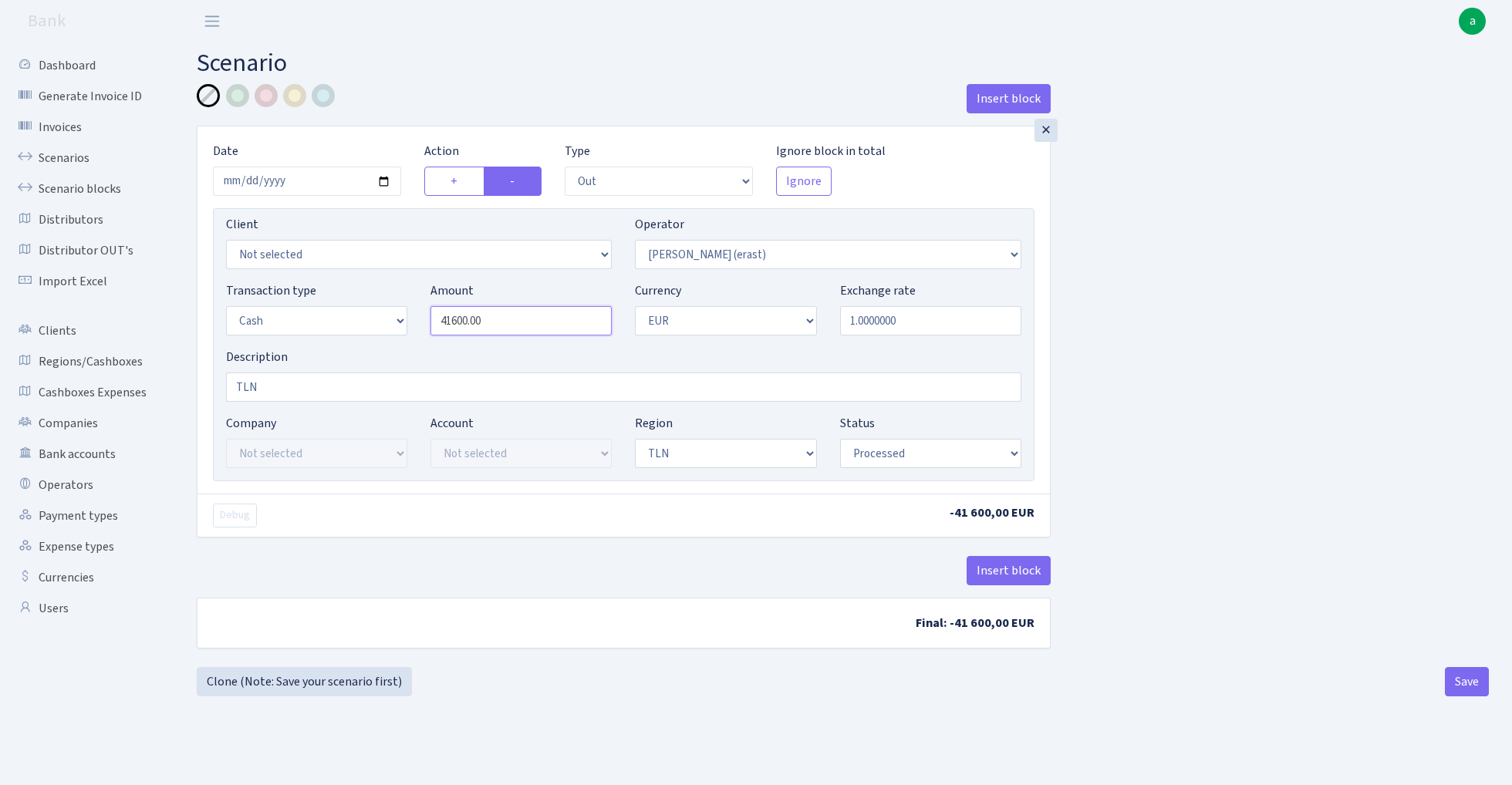
click at [546, 319] on input "41600.00" at bounding box center [521, 321] width 181 height 29
type input "4,900.00"
click at [308, 183] on input "2025-09-27" at bounding box center [306, 181] width 188 height 29
type input "[DATE]"
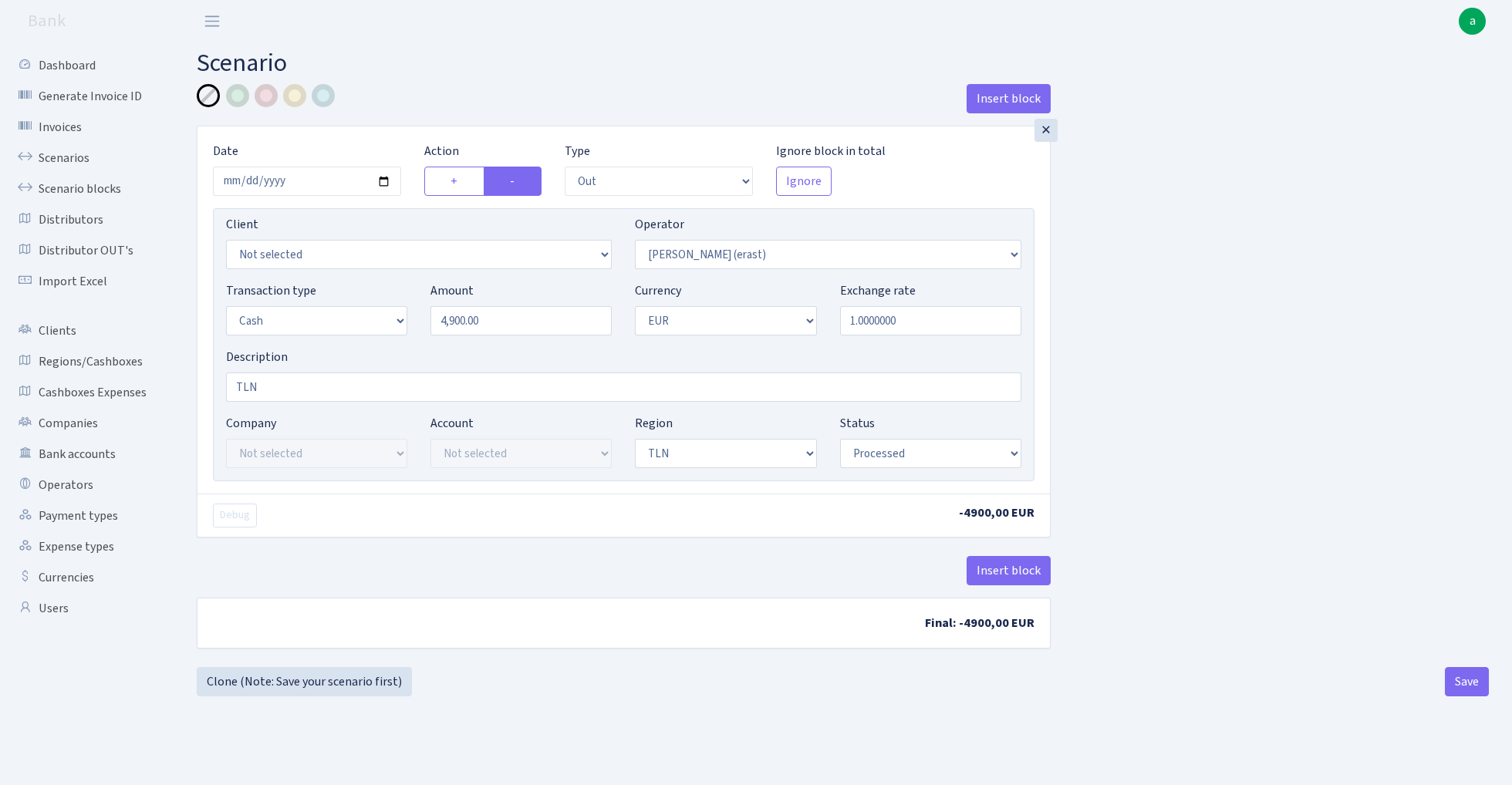
click at [464, 68] on h2 "Scenario" at bounding box center [843, 63] width 1292 height 29
click at [1209, 403] on div "Insert block × Date 2025-09-29 Action + - Type --- In Out Commission Field requ…" at bounding box center [843, 375] width 1315 height 583
click at [1472, 688] on button "Save" at bounding box center [1466, 682] width 44 height 29
select select "out"
select select "155"
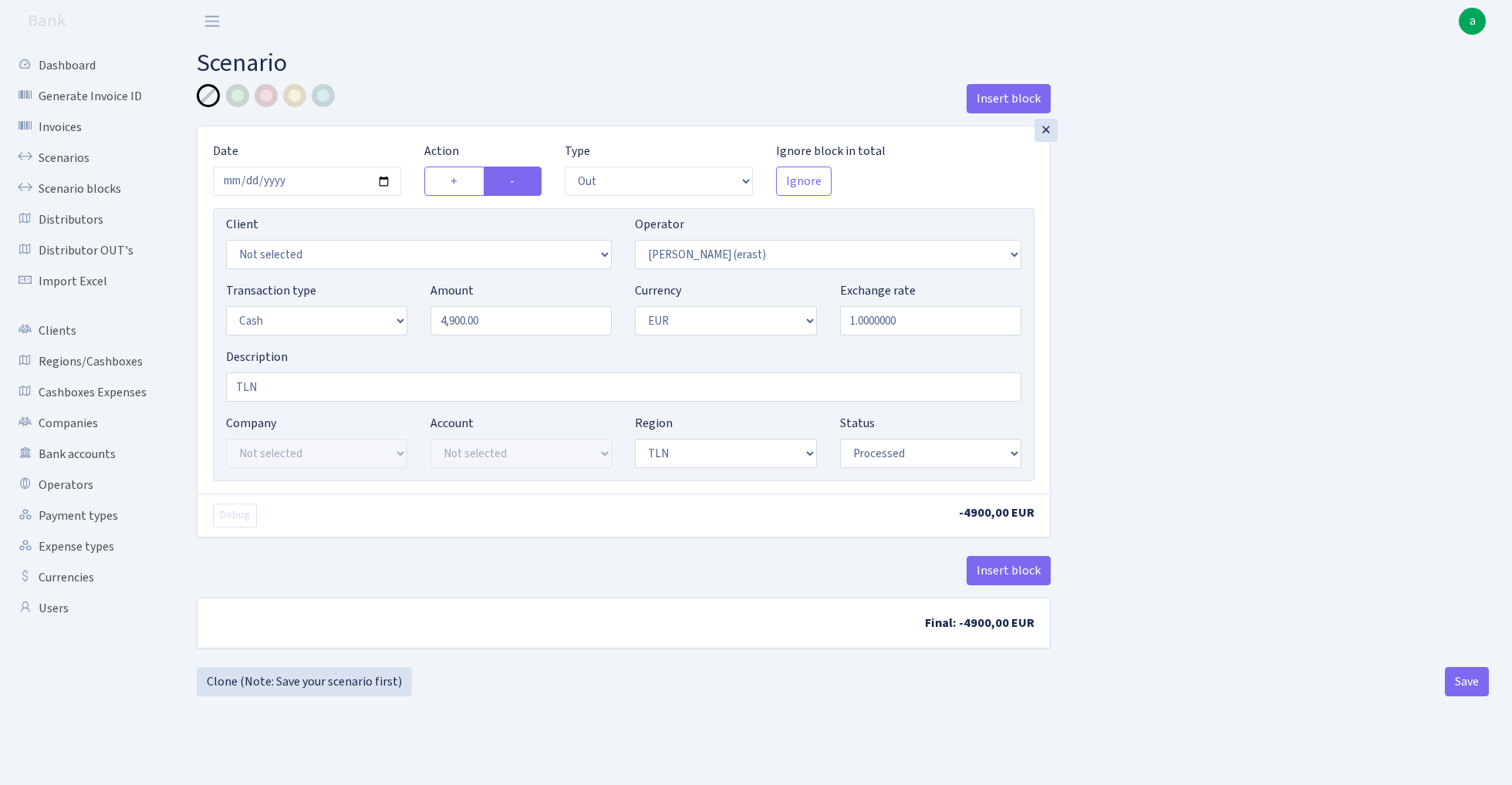
select select "1"
select select "2"
select select "processed"
click at [61, 156] on link "Scenarios" at bounding box center [85, 159] width 155 height 31
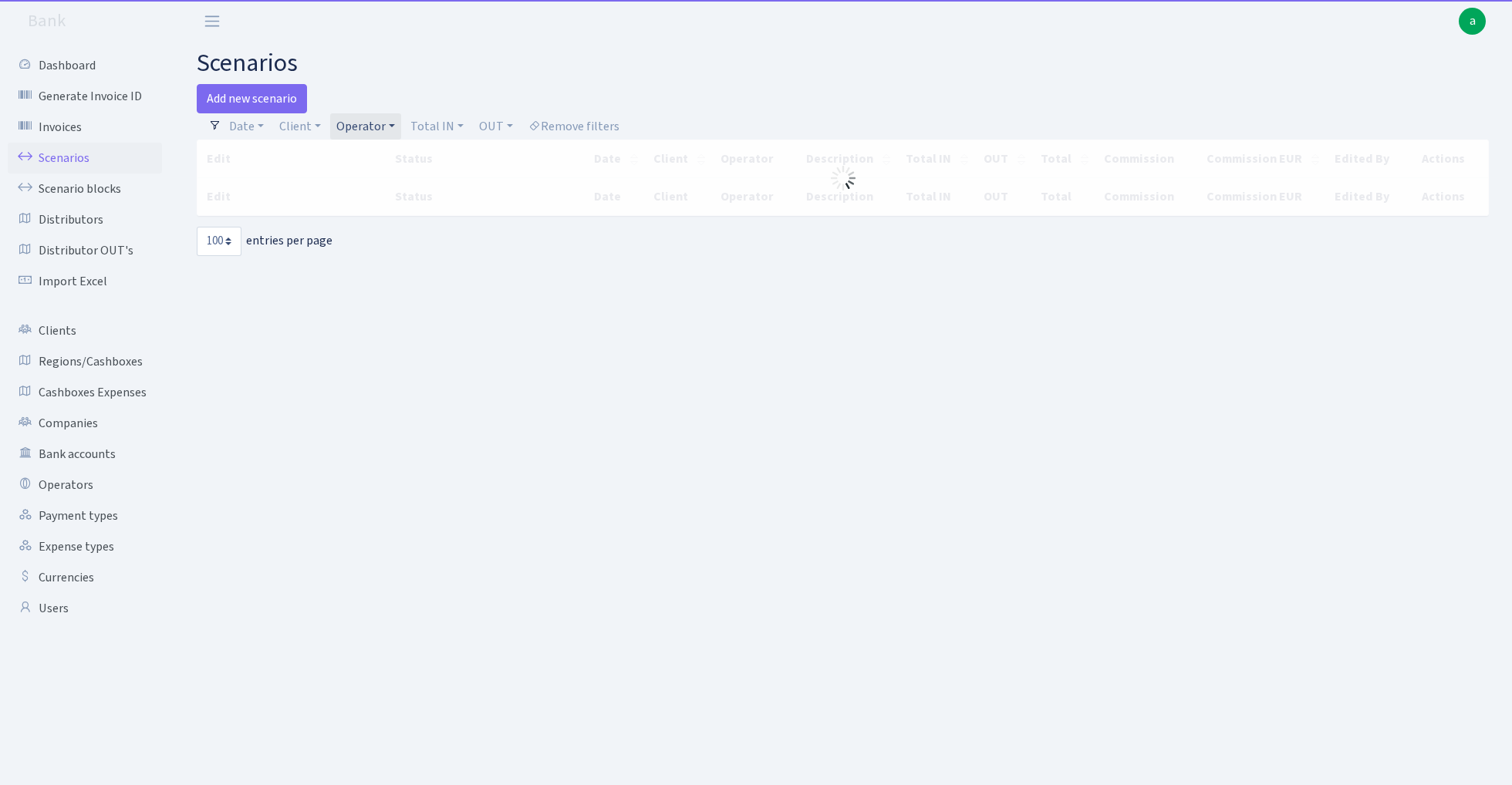
select select "100"
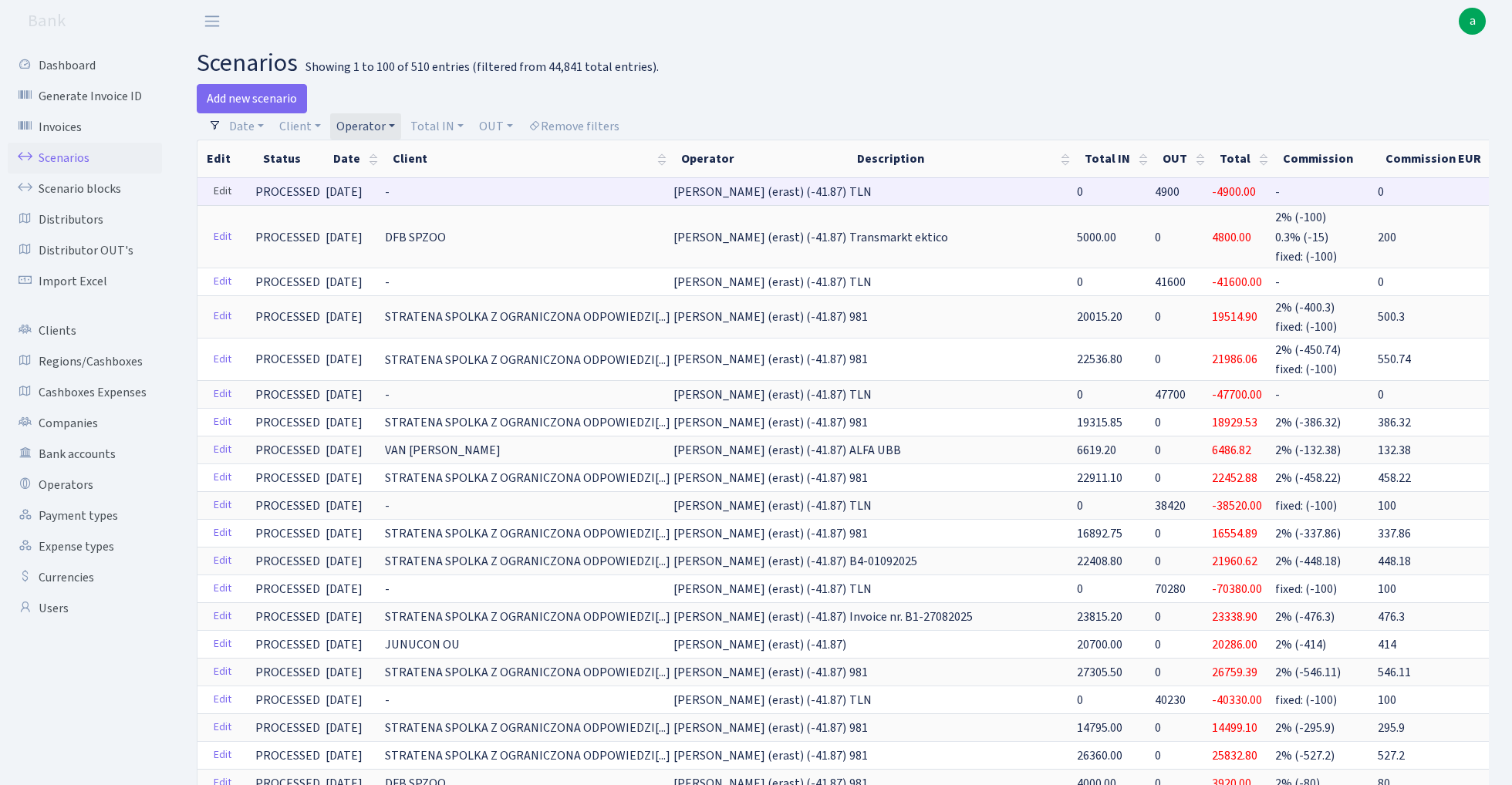
click at [222, 188] on link "Edit" at bounding box center [223, 192] width 32 height 24
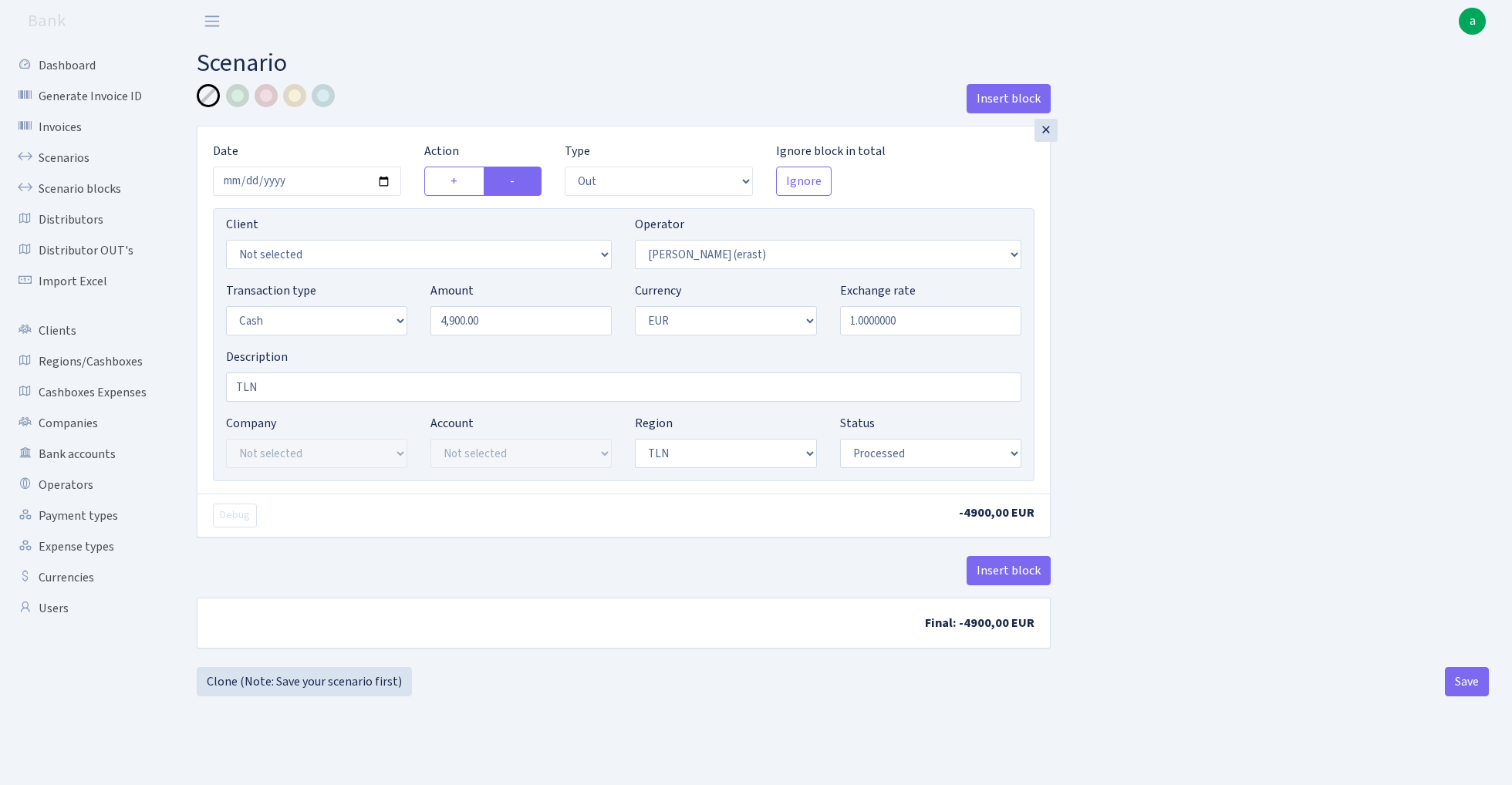
select select "out"
select select "155"
select select "1"
select select "2"
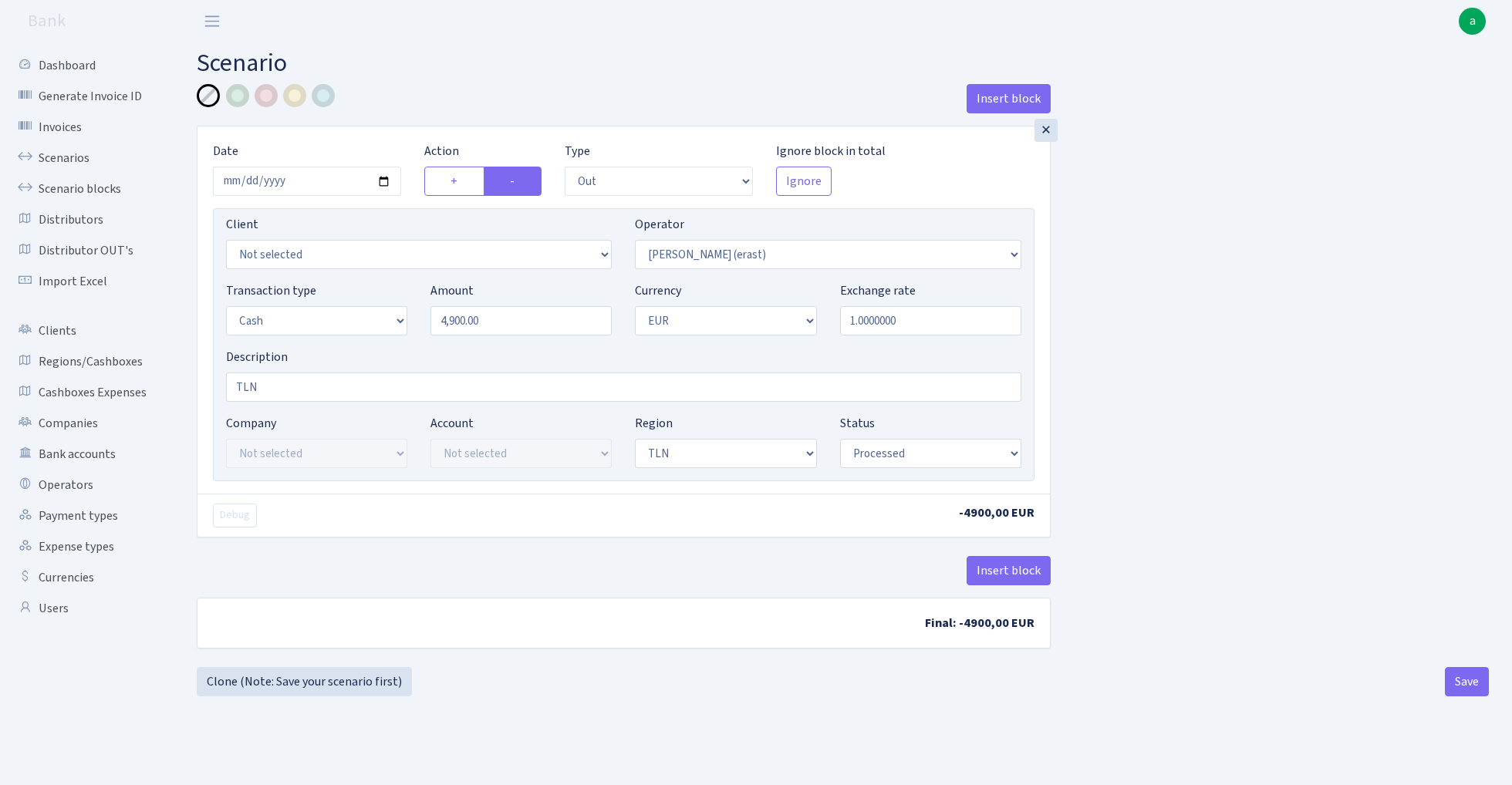
select select "processed"
click at [255, 181] on input "[DATE]" at bounding box center [306, 181] width 188 height 29
type input "[DATE]"
click at [450, 119] on div "Insert block" at bounding box center [624, 104] width 854 height 42
click at [1463, 686] on button "Save" at bounding box center [1466, 682] width 44 height 29
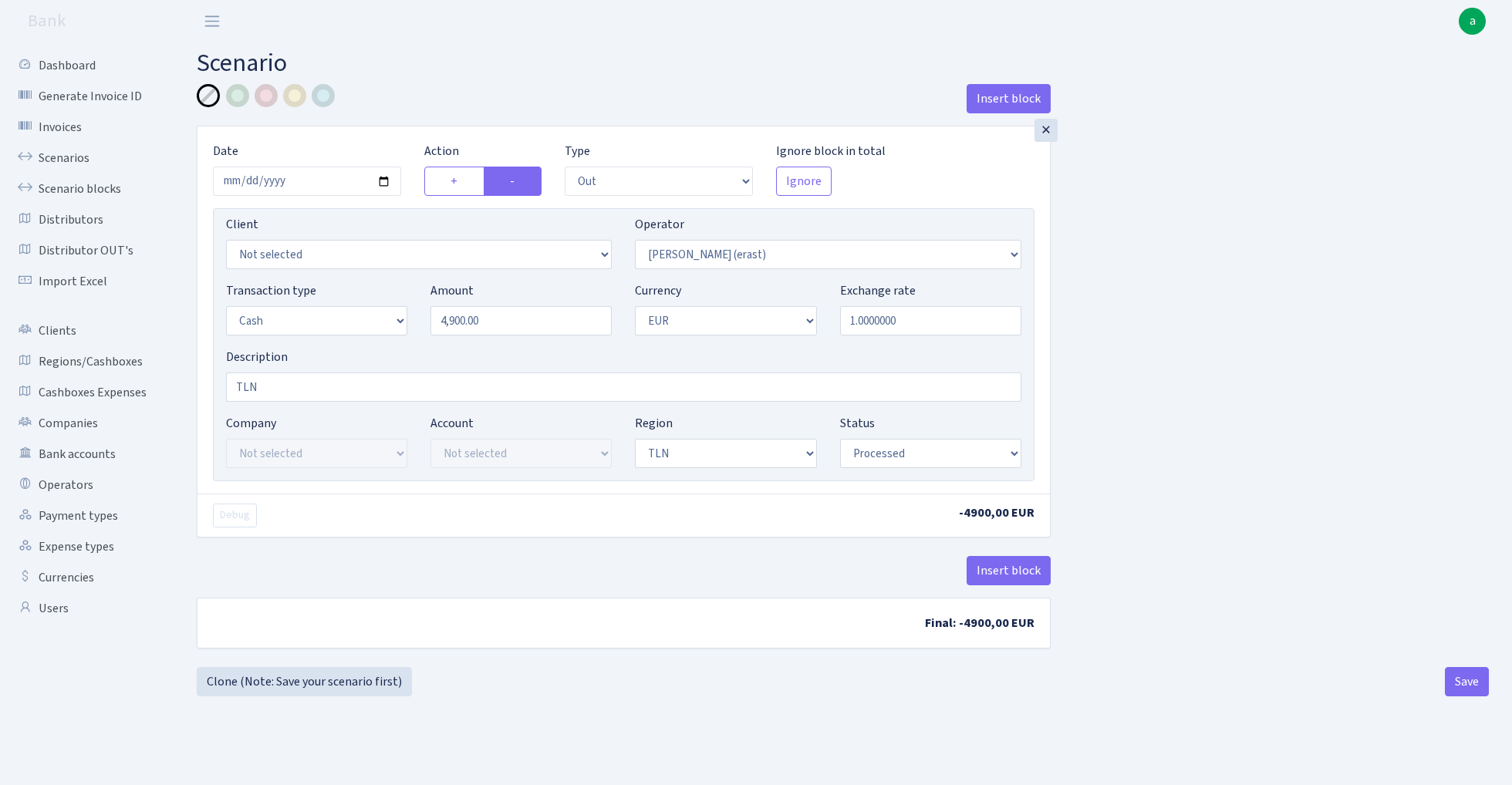
select select "out"
select select "155"
select select "1"
select select "2"
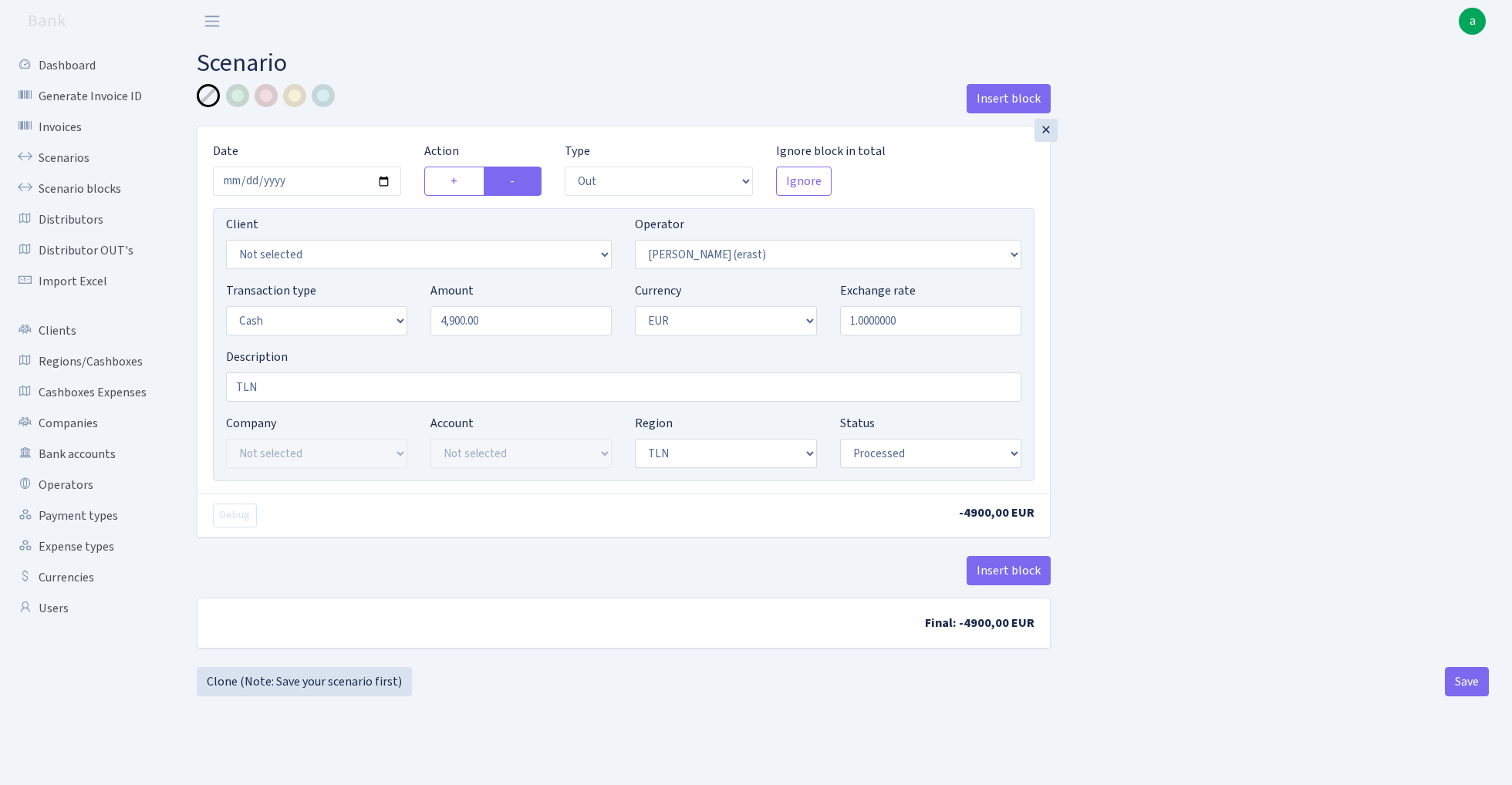
select select "processed"
click at [63, 155] on link "Scenarios" at bounding box center [85, 159] width 155 height 31
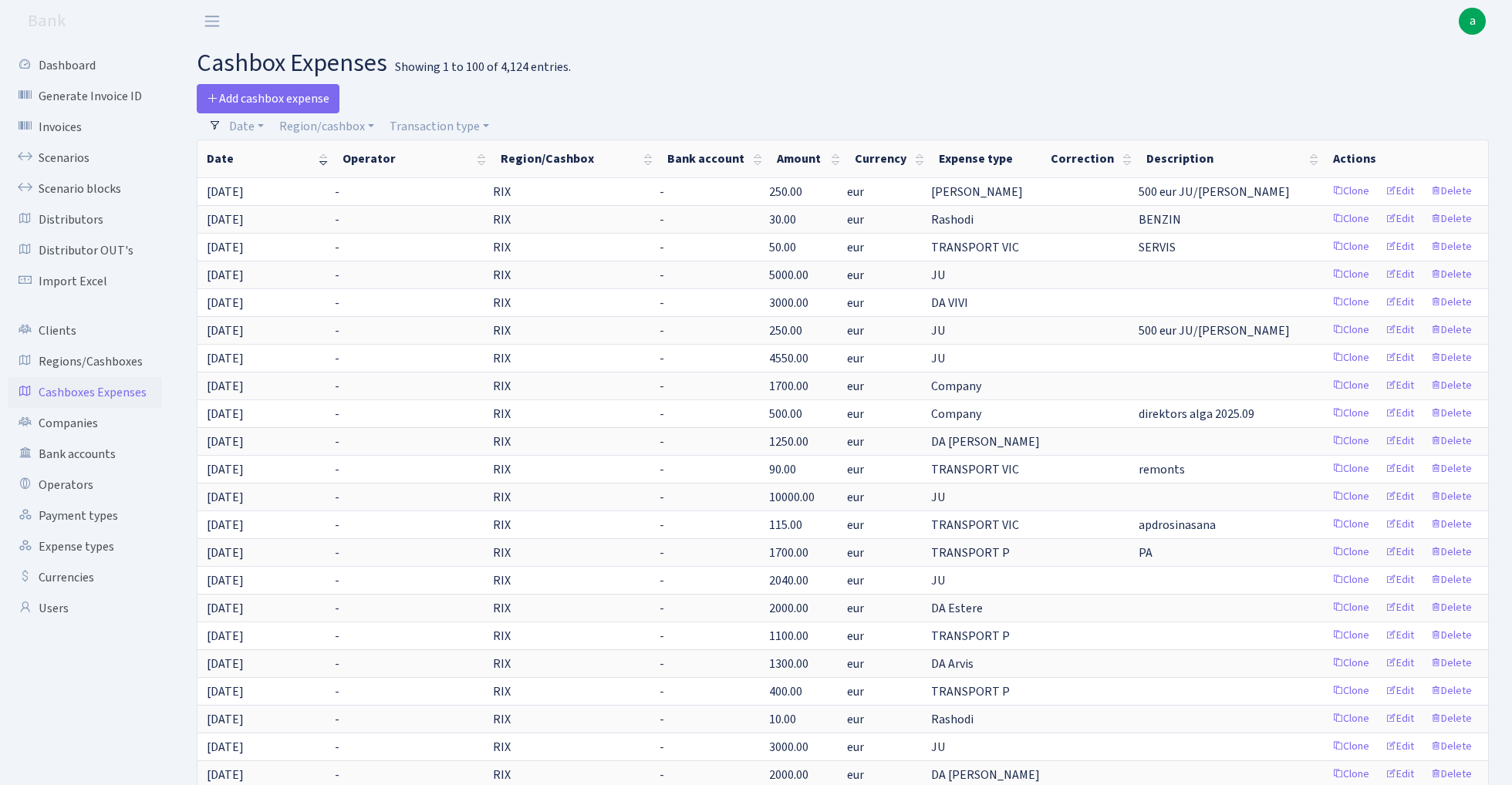
select select "100"
click at [338, 121] on link "Region/cashbox" at bounding box center [327, 126] width 107 height 26
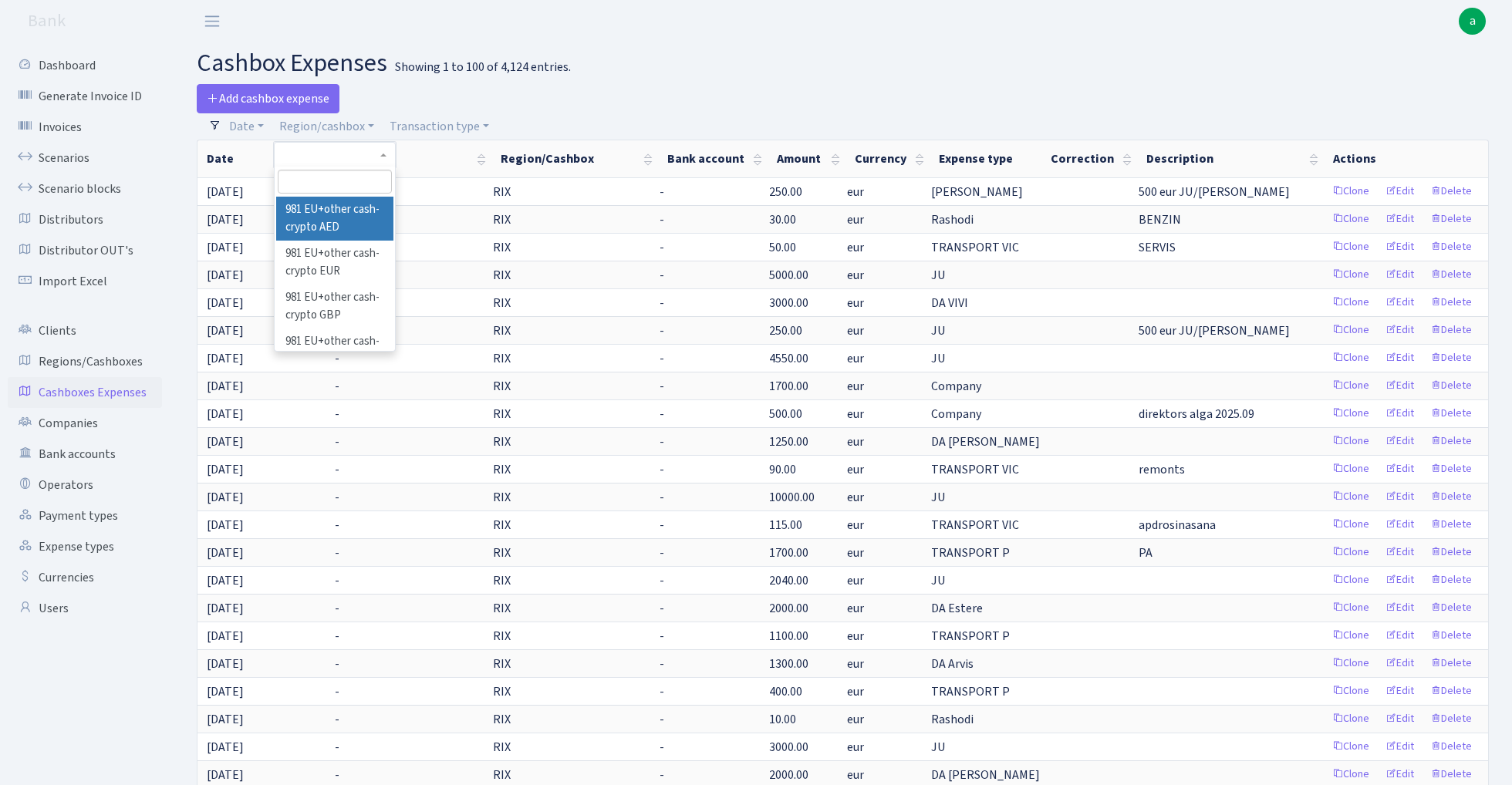
click at [328, 184] on input "search" at bounding box center [334, 181] width 114 height 24
type input "tln"
click at [341, 210] on li "TLN" at bounding box center [335, 210] width 117 height 27
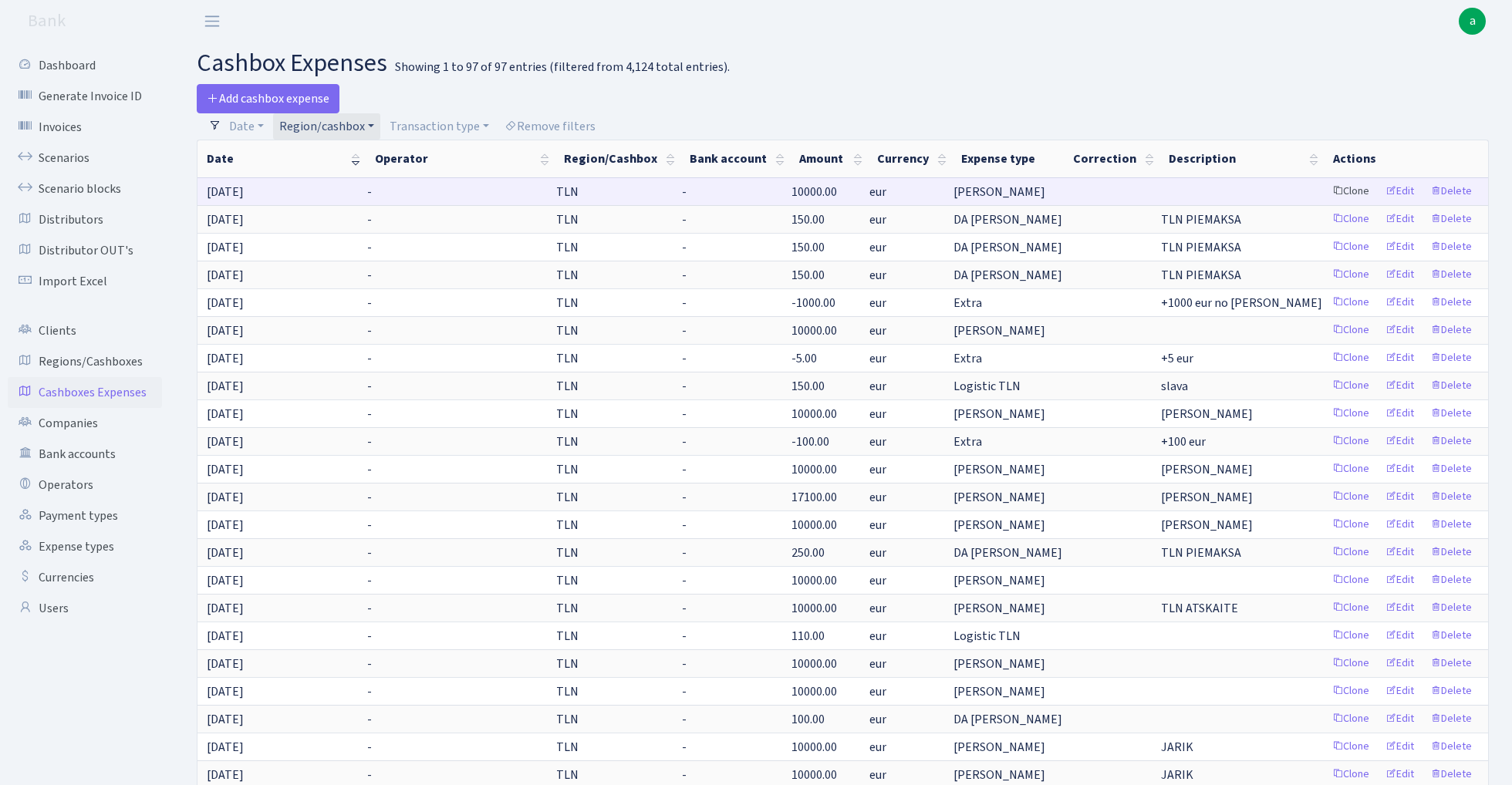
click at [1351, 190] on link "Clone" at bounding box center [1350, 192] width 51 height 24
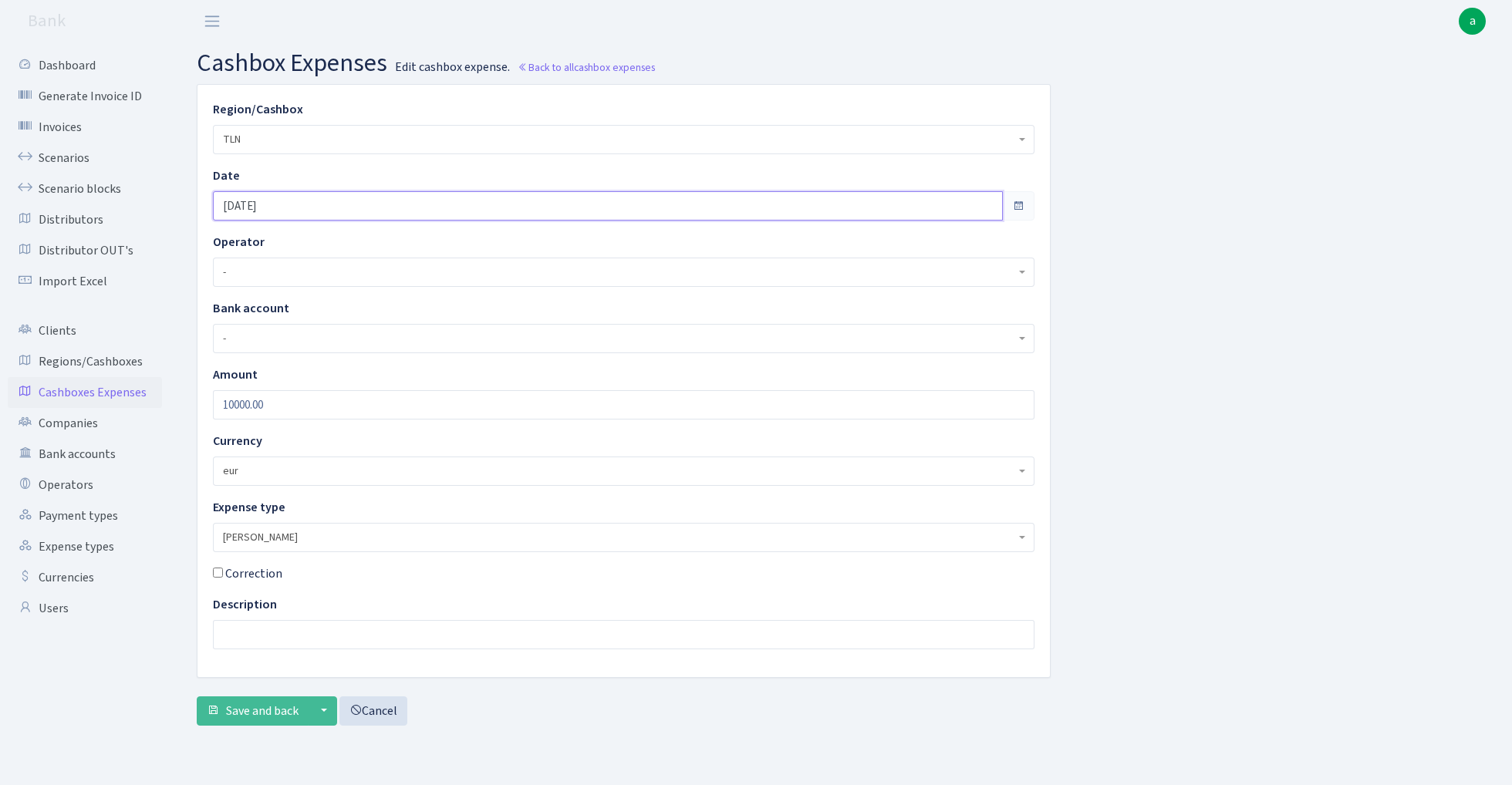
click at [303, 204] on input "[DATE]" at bounding box center [608, 206] width 790 height 29
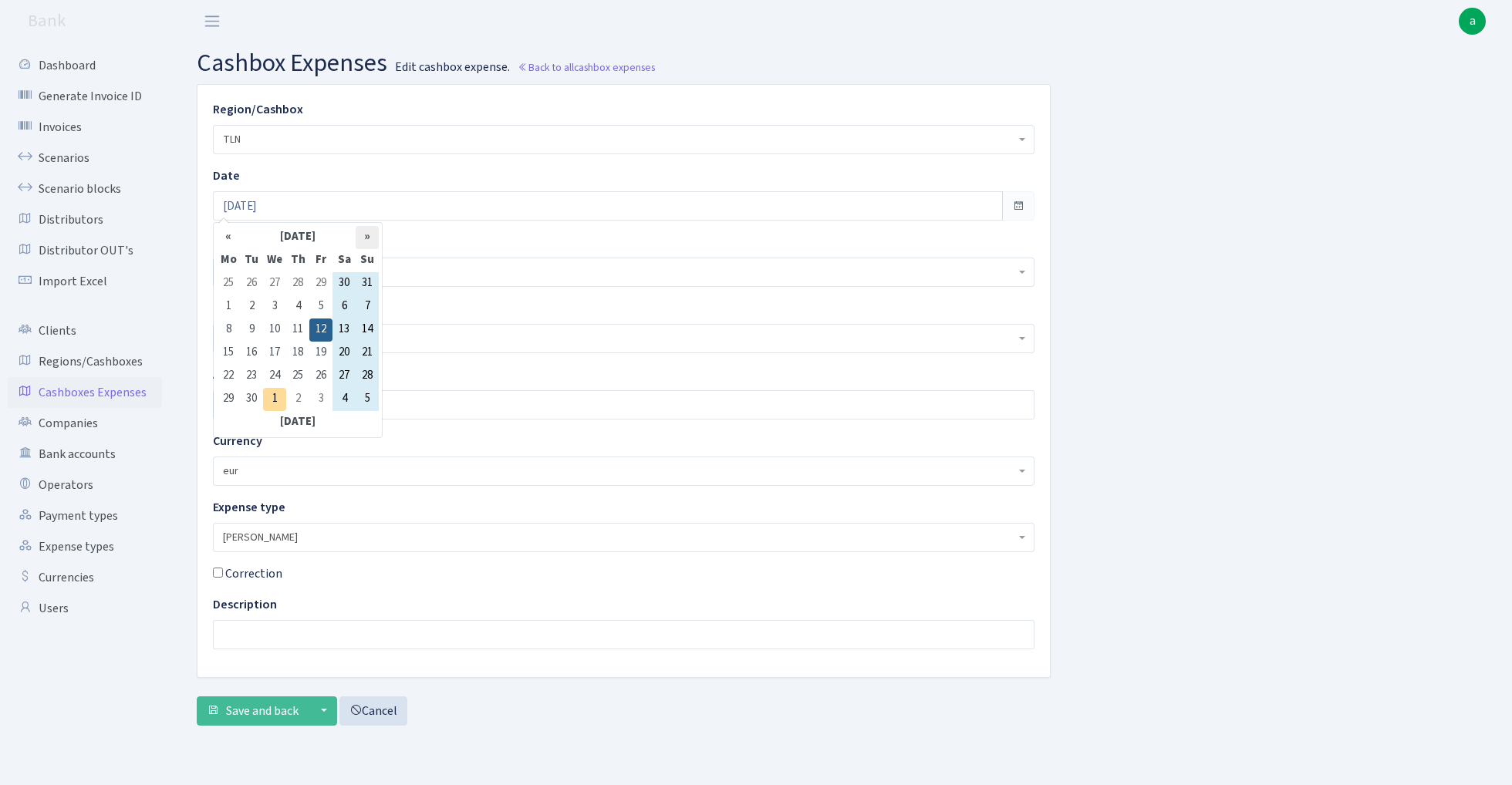
click at [367, 236] on th "»" at bounding box center [368, 237] width 23 height 23
click at [272, 284] on td "1" at bounding box center [274, 284] width 23 height 23
type input "[DATE]"
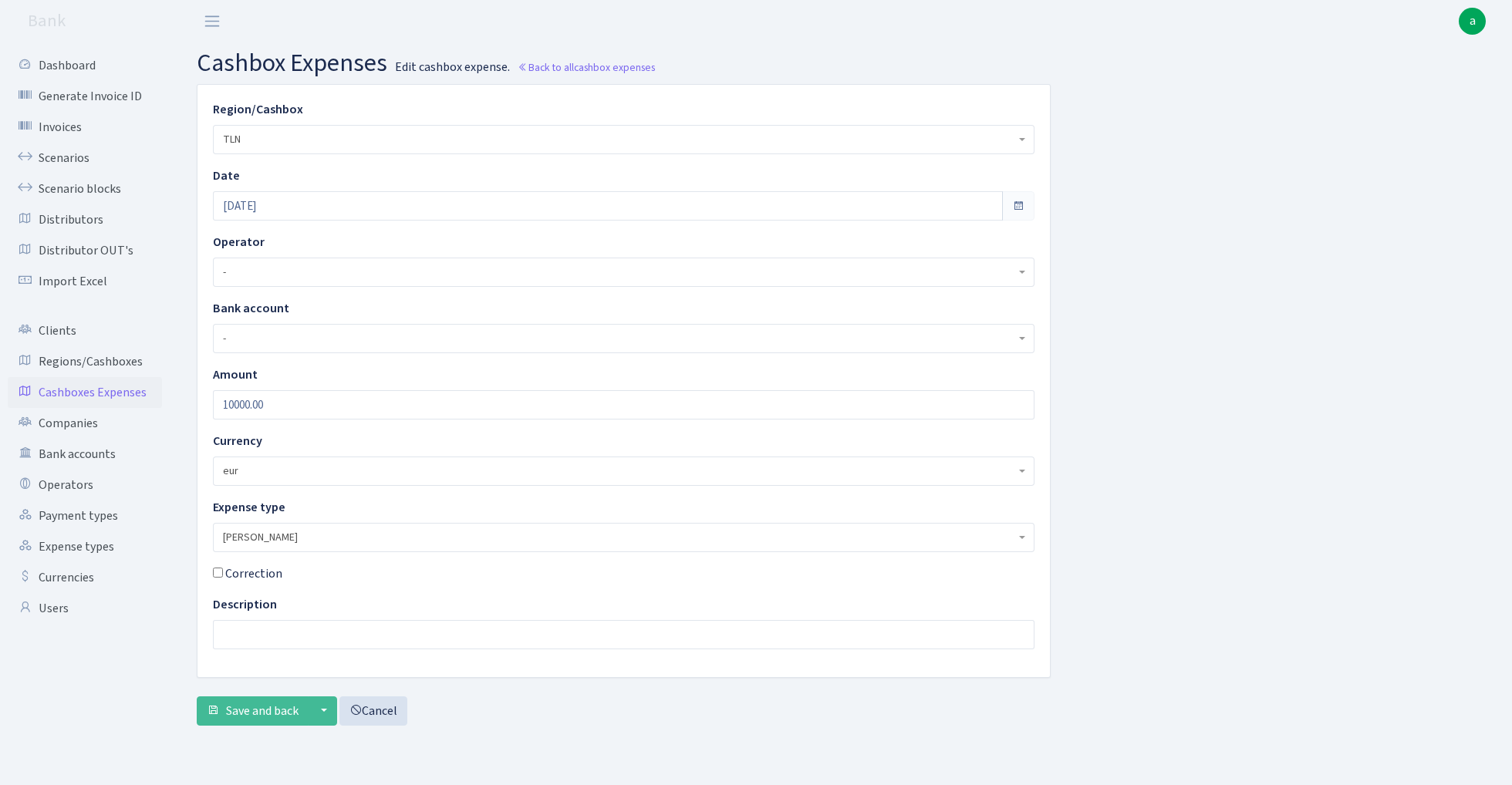
click at [1201, 307] on div "Region/Cashbox - 981 EU+other cash-crypto AED 981 EU+other cash-crypto EUR 981 …" at bounding box center [843, 410] width 1315 height 654
click at [261, 703] on span "Save and back" at bounding box center [262, 710] width 73 height 17
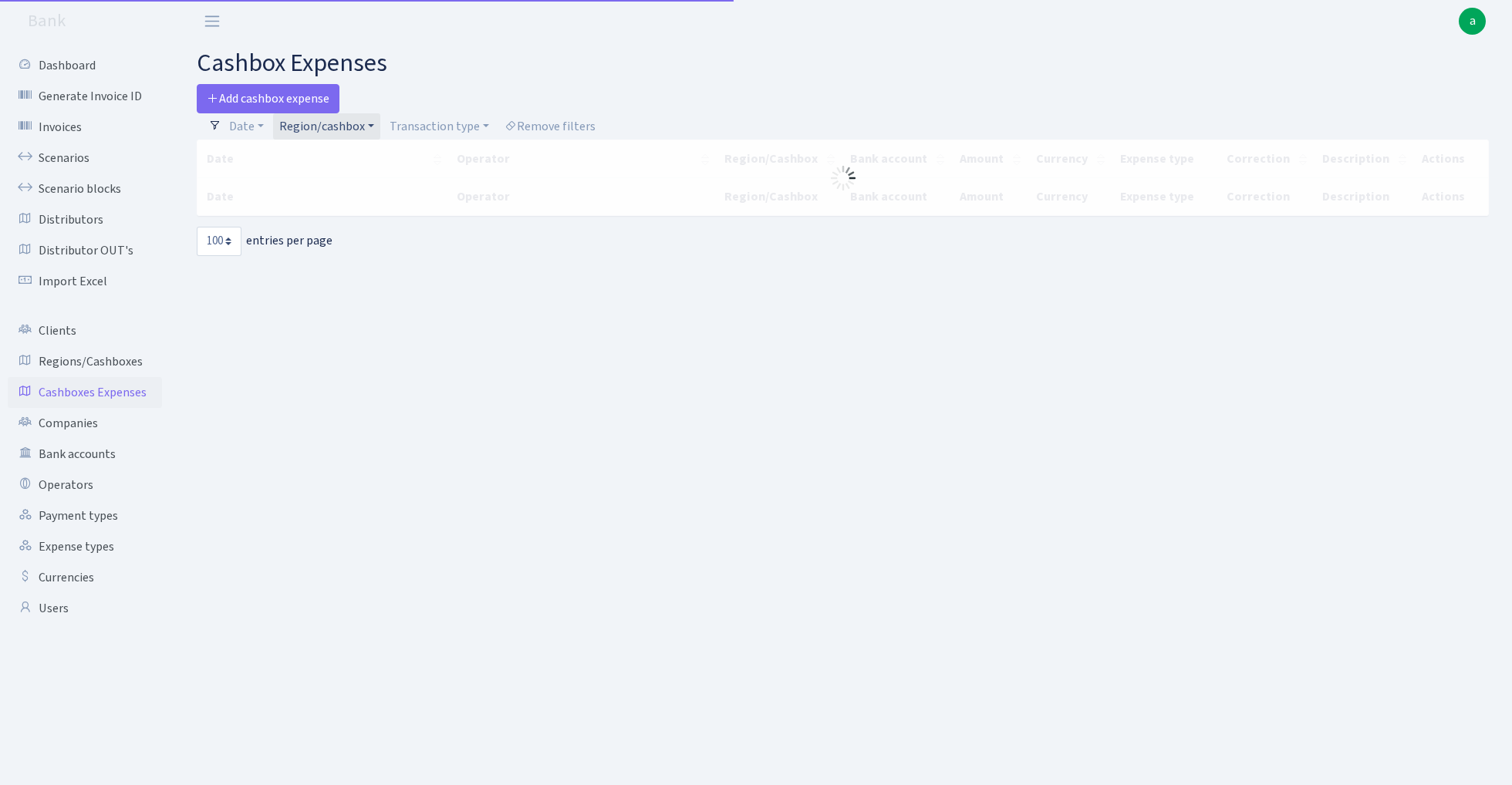
select select "100"
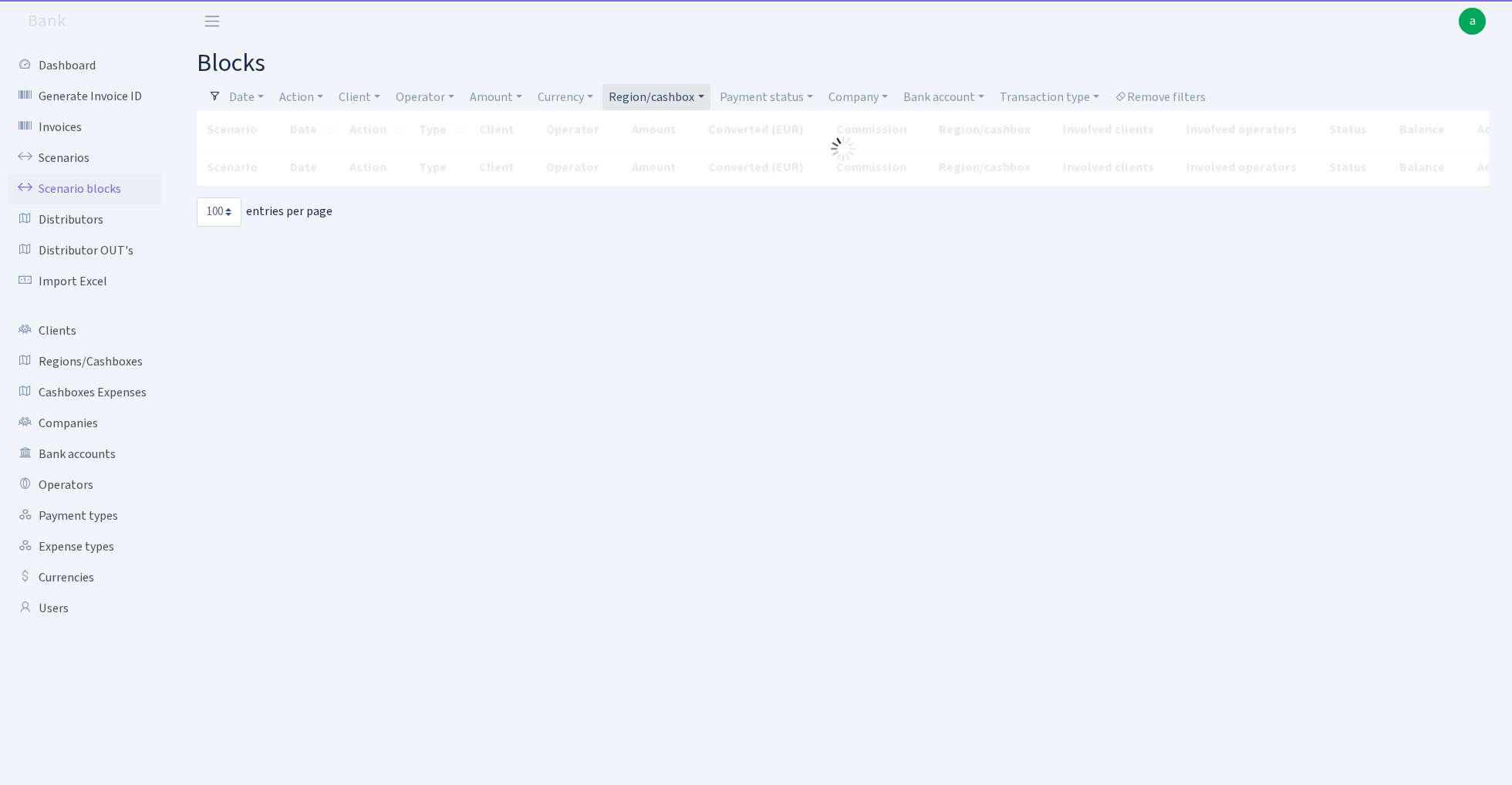
select select "100"
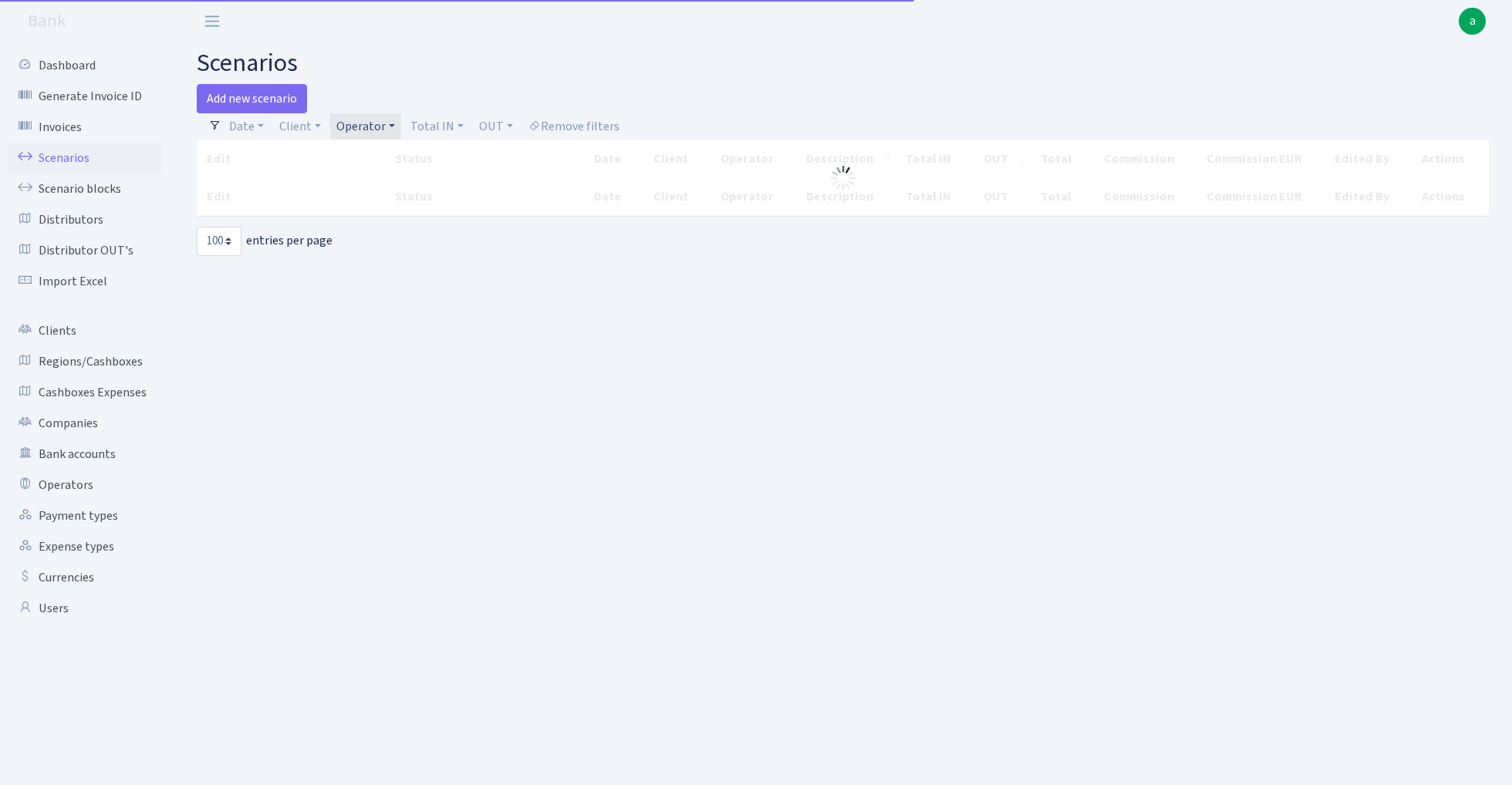
select select "100"
